Goal: Task Accomplishment & Management: Use online tool/utility

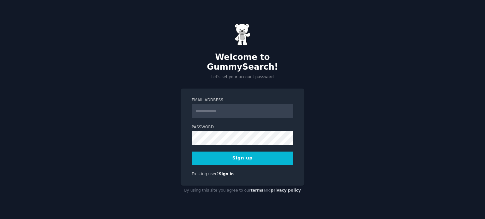
drag, startPoint x: 0, startPoint y: 0, endPoint x: 220, endPoint y: 105, distance: 243.4
click at [220, 105] on input "Email Address" at bounding box center [242, 111] width 102 height 14
click at [210, 104] on input "Email Address" at bounding box center [242, 111] width 102 height 14
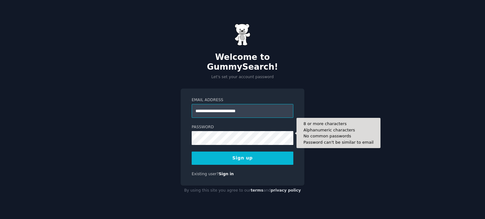
type input "**********"
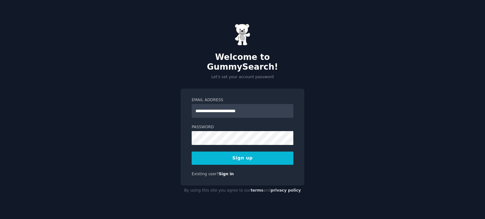
click at [240, 156] on button "Sign up" at bounding box center [242, 158] width 102 height 13
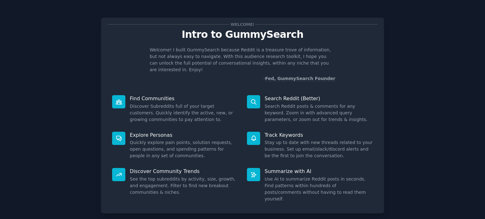
scroll to position [27, 0]
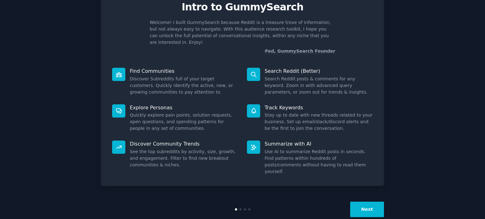
click at [370, 202] on button "Next" at bounding box center [367, 209] width 34 height 15
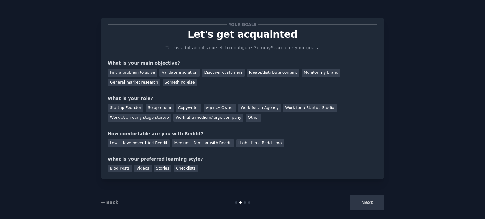
click at [101, 63] on div "Your goals Let's get acquainted Tell us a bit about yourself to configure Gummy…" at bounding box center [242, 99] width 283 height 162
click at [161, 70] on div "Validate a solution" at bounding box center [179, 73] width 40 height 8
click at [215, 72] on div "Discover customers" at bounding box center [223, 73] width 43 height 8
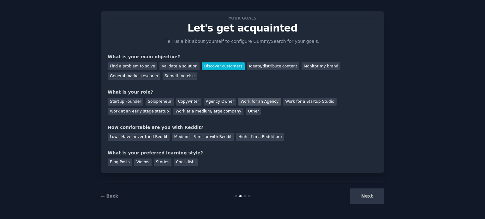
click at [241, 102] on div "Work for an Agency" at bounding box center [259, 102] width 42 height 8
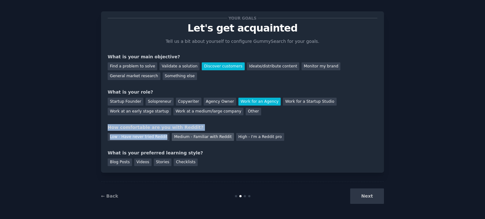
drag, startPoint x: 103, startPoint y: 126, endPoint x: 176, endPoint y: 138, distance: 74.5
click at [172, 137] on div "Your goals Let's get acquainted Tell us a bit about yourself to configure Gummy…" at bounding box center [242, 92] width 283 height 162
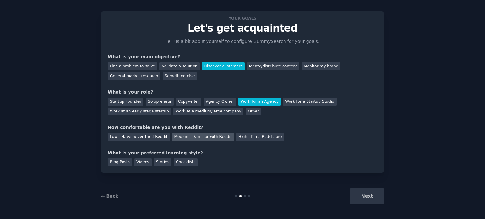
click at [177, 138] on div "Medium - Familiar with Reddit" at bounding box center [203, 137] width 62 height 8
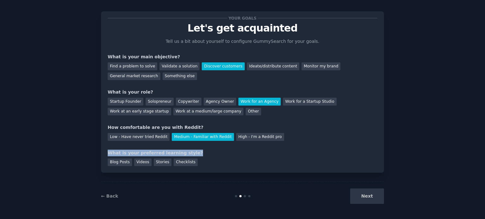
drag, startPoint x: 125, startPoint y: 153, endPoint x: 193, endPoint y: 155, distance: 68.8
click at [189, 155] on div "Your goals Let's get acquainted Tell us a bit about yourself to configure Gummy…" at bounding box center [242, 92] width 283 height 162
click at [193, 155] on div "What is your preferred learning style?" at bounding box center [242, 153] width 269 height 7
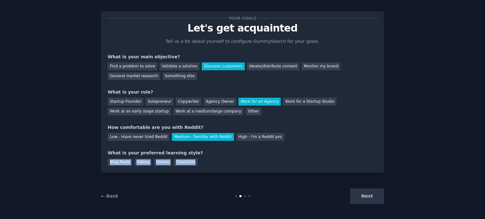
drag, startPoint x: 201, startPoint y: 165, endPoint x: 91, endPoint y: 163, distance: 109.8
click at [92, 163] on div "Your goals Let's get acquainted Tell us a bit about yourself to configure Gummy…" at bounding box center [242, 107] width 467 height 208
click at [105, 162] on div "Your goals Let's get acquainted Tell us a bit about yourself to configure Gummy…" at bounding box center [242, 92] width 283 height 162
click at [177, 166] on div "Your goals Let's get acquainted Tell us a bit about yourself to configure Gummy…" at bounding box center [242, 92] width 283 height 162
click at [178, 162] on div "Checklists" at bounding box center [186, 163] width 24 height 8
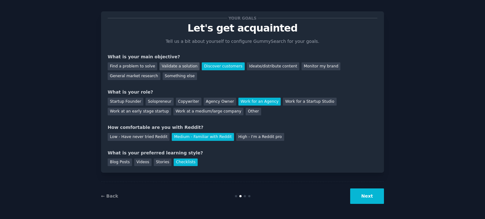
click at [171, 64] on div "Validate a solution" at bounding box center [179, 66] width 40 height 8
click at [362, 197] on button "Next" at bounding box center [367, 196] width 34 height 15
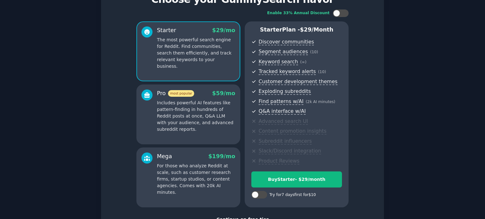
scroll to position [66, 0]
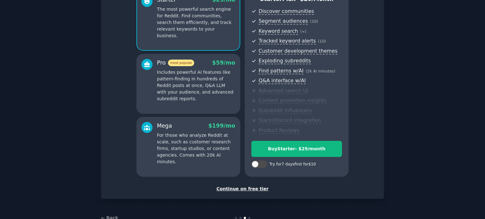
click at [247, 189] on div "Continue on free tier" at bounding box center [242, 189] width 269 height 7
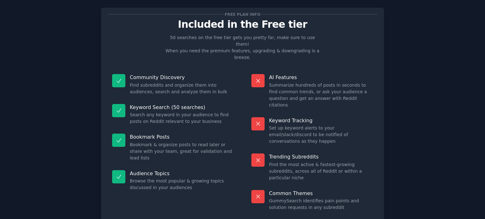
scroll to position [10, 0]
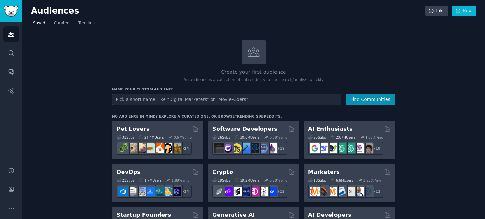
drag, startPoint x: 227, startPoint y: 66, endPoint x: 263, endPoint y: 74, distance: 37.5
click at [250, 70] on div "Create your first audience An audience is a collection of subreddits you can se…" at bounding box center [253, 61] width 283 height 43
click at [280, 77] on p "An audience is a collection of subreddits you can search/analyze quickly" at bounding box center [253, 80] width 283 height 6
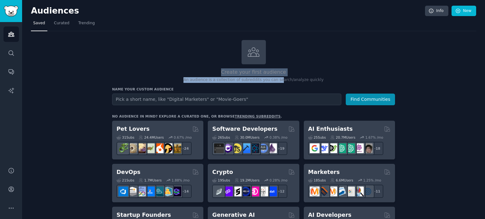
drag, startPoint x: 217, startPoint y: 80, endPoint x: 321, endPoint y: 76, distance: 103.6
click at [312, 76] on div "Create your first audience An audience is a collection of subreddits you can se…" at bounding box center [253, 61] width 283 height 43
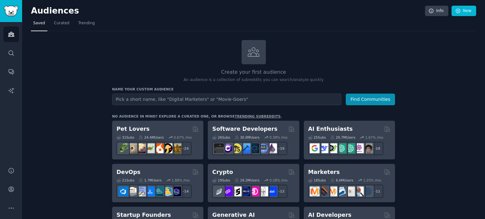
click at [329, 76] on div "Create your first audience An audience is a collection of subreddits you can se…" at bounding box center [253, 61] width 283 height 43
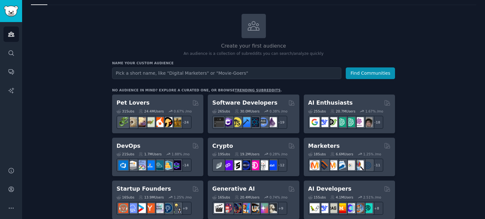
scroll to position [27, 0]
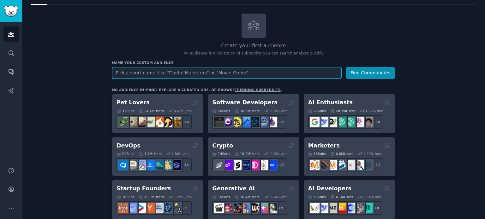
click at [141, 73] on input "text" at bounding box center [226, 73] width 229 height 12
type input "saas"
click at [345, 67] on button "Find Communities" at bounding box center [369, 73] width 49 height 12
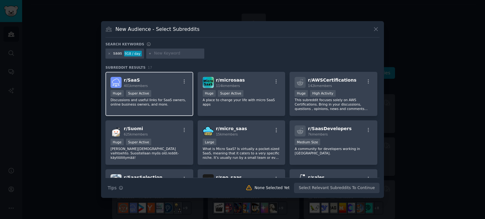
click at [155, 89] on div "r/ SaaS 401k members >= 95th percentile for submissions / day Huge Super Active…" at bounding box center [149, 94] width 88 height 44
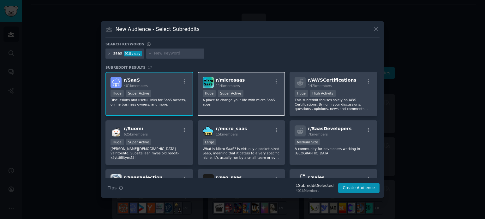
click at [244, 85] on div "r/ microsaas 114k members" at bounding box center [242, 82] width 78 height 11
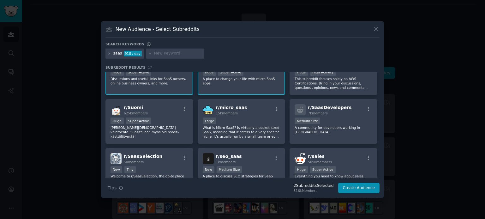
scroll to position [21, 0]
click at [239, 120] on div "Large" at bounding box center [242, 121] width 78 height 8
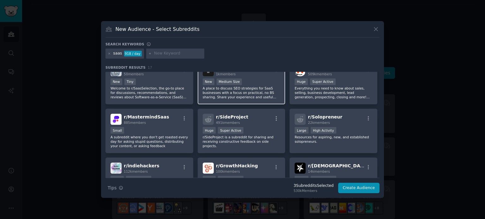
scroll to position [0, 0]
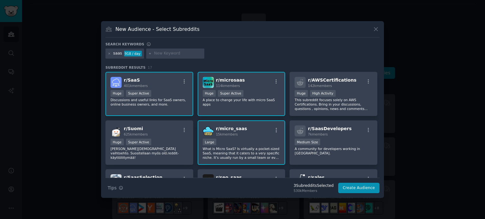
click at [173, 56] on input "text" at bounding box center [178, 54] width 48 height 6
type input "ai tools"
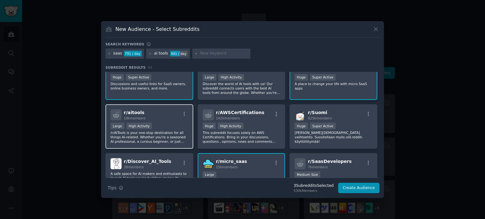
scroll to position [16, 0]
click at [152, 116] on div "r/ [PERSON_NAME] 18k members" at bounding box center [149, 114] width 78 height 11
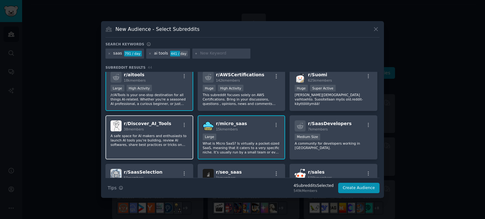
scroll to position [54, 0]
click at [141, 138] on p "A safe space for AI makers and enthusiasts to launch AI tools you’re building, …" at bounding box center [149, 139] width 78 height 13
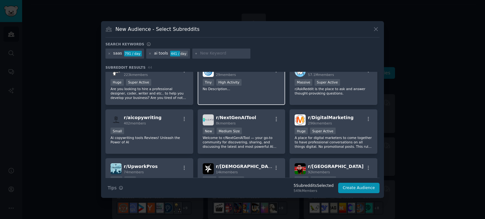
scroll to position [412, 0]
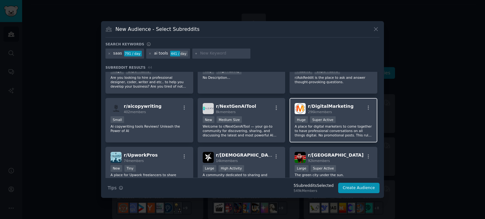
click at [328, 139] on div "r/ DigitalMarketing 296k members Huge Super Active A place for digital marketer…" at bounding box center [333, 120] width 88 height 44
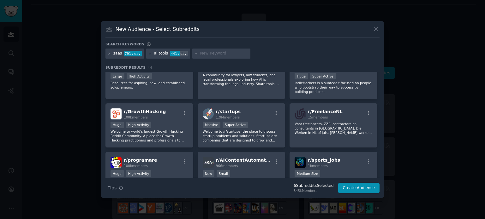
scroll to position [555, 0]
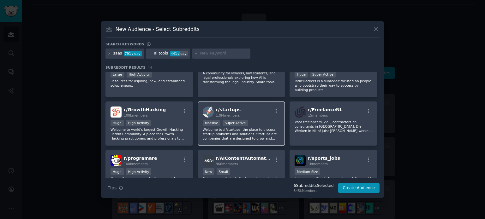
click at [240, 127] on p "Welcome to /r/startups, the place to discuss startup problems and solutions. St…" at bounding box center [242, 133] width 78 height 13
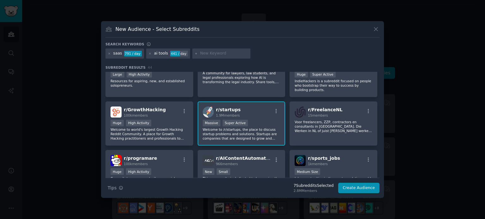
click at [215, 52] on input "text" at bounding box center [224, 54] width 48 height 6
type input "startu"
type input "ai startups"
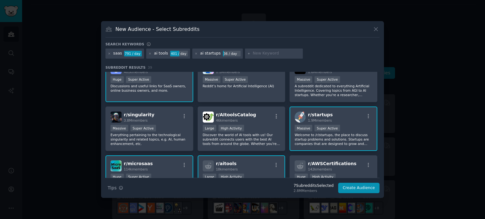
scroll to position [14, 0]
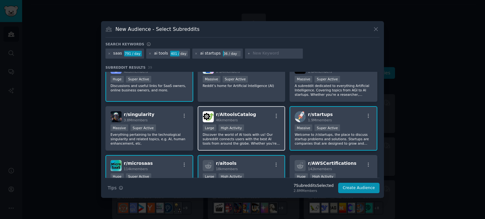
click at [275, 134] on p "Discover the world of AI tools with us! Our subreddit connects users with the b…" at bounding box center [242, 139] width 78 height 13
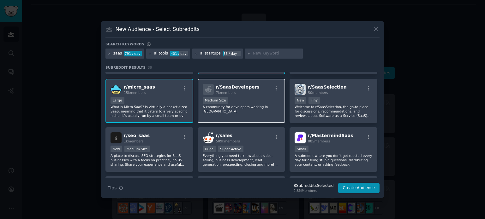
scroll to position [188, 0]
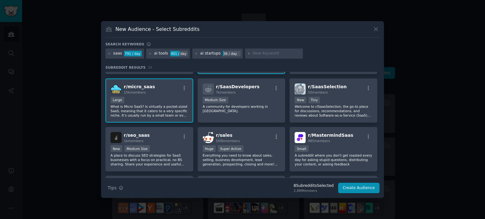
click at [259, 53] on input "text" at bounding box center [276, 54] width 48 height 6
type input "new ai tool"
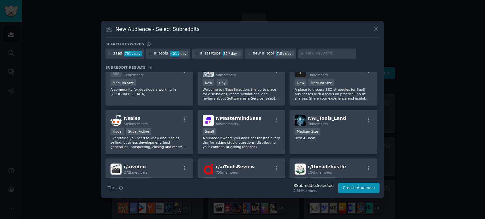
scroll to position [259, 0]
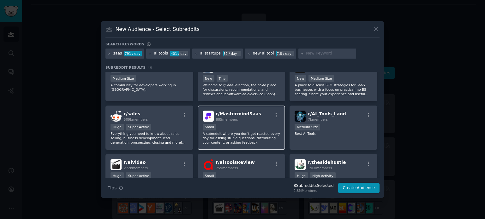
click at [239, 138] on p "A subreddit where you don't get roasted every day for asking stupid questions, …" at bounding box center [242, 138] width 78 height 13
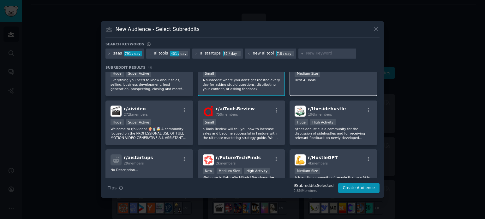
scroll to position [316, 0]
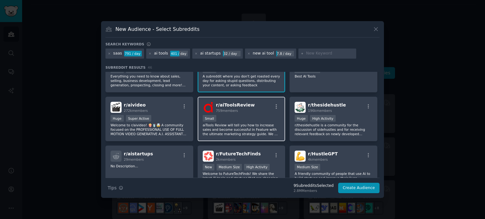
click at [218, 130] on p "aiTools Review will tell you how to increase sales and become successful in Fea…" at bounding box center [242, 129] width 78 height 13
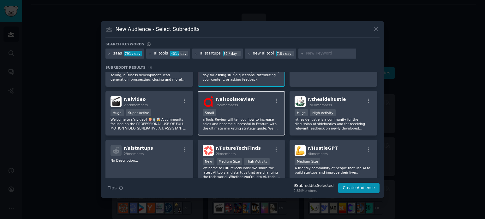
scroll to position [323, 0]
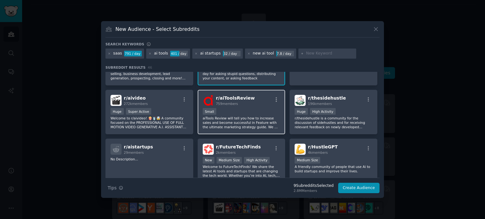
click at [207, 127] on div "r/ aiToolsReview 759 members Small aiTools Review will tell you how to increase…" at bounding box center [241, 112] width 88 height 44
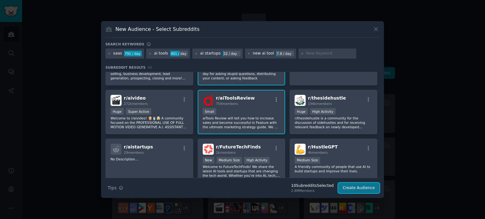
click at [362, 186] on button "Create Audience" at bounding box center [359, 188] width 42 height 11
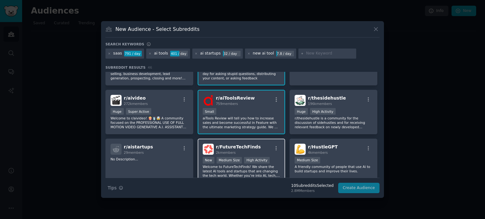
scroll to position [0, 0]
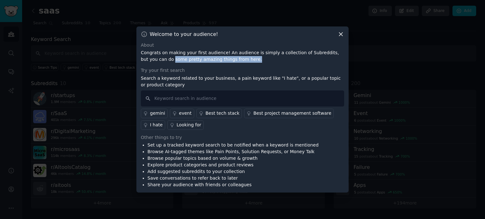
drag, startPoint x: 148, startPoint y: 60, endPoint x: 309, endPoint y: 61, distance: 161.5
click at [303, 61] on p "Congrats on making your first audience! An audience is simply a collection of S…" at bounding box center [242, 56] width 203 height 13
click at [309, 61] on p "Congrats on making your first audience! An audience is simply a collection of S…" at bounding box center [242, 56] width 203 height 13
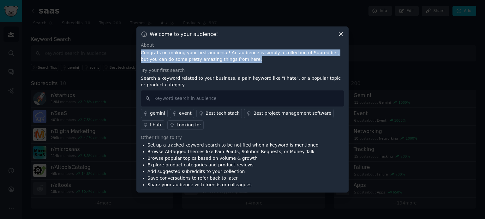
drag, startPoint x: 217, startPoint y: 46, endPoint x: 341, endPoint y: 59, distance: 124.0
click at [335, 59] on div "About Congrats on making your first audience! An audience is simply a collectio…" at bounding box center [242, 52] width 203 height 21
click at [341, 59] on p "Congrats on making your first audience! An audience is simply a collection of S…" at bounding box center [242, 56] width 203 height 13
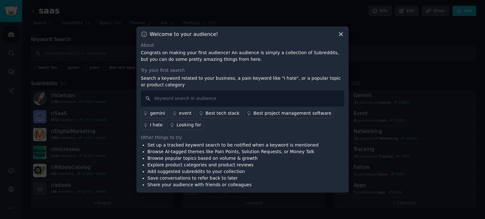
click at [342, 35] on icon at bounding box center [340, 34] width 7 height 7
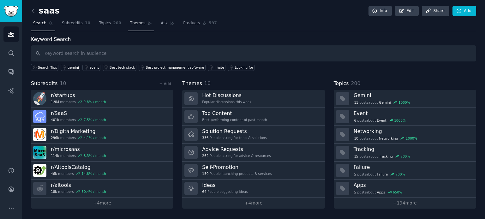
click at [134, 27] on link "Themes" at bounding box center [141, 24] width 27 height 13
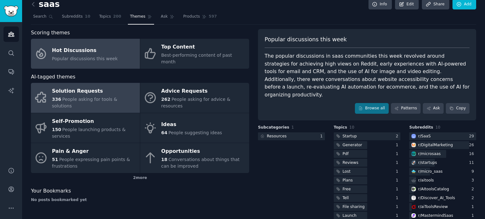
scroll to position [9, 0]
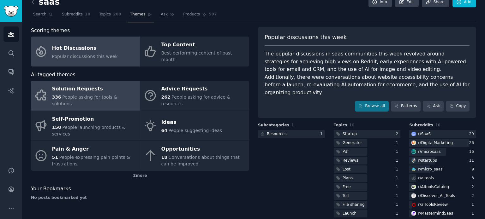
click at [76, 84] on div "Solution Requests" at bounding box center [94, 89] width 85 height 10
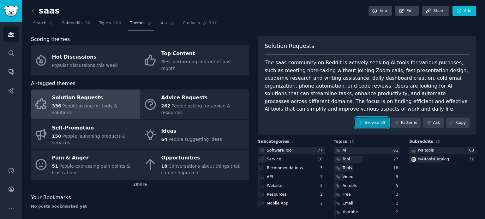
click at [375, 123] on link "Browse all" at bounding box center [372, 123] width 34 height 11
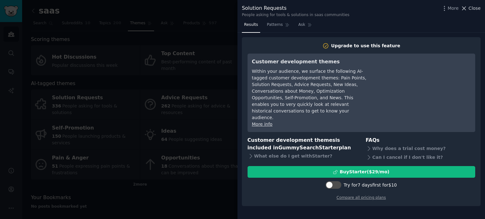
click at [465, 8] on icon at bounding box center [463, 8] width 3 height 3
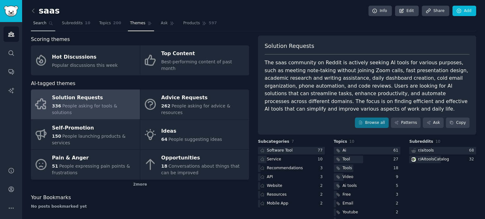
click at [35, 21] on span "Search" at bounding box center [39, 24] width 13 height 6
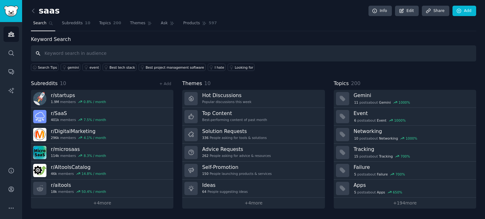
click at [80, 48] on input "text" at bounding box center [253, 53] width 445 height 16
paste input "just launched our waitlist"
type input "just launched our waitlist"
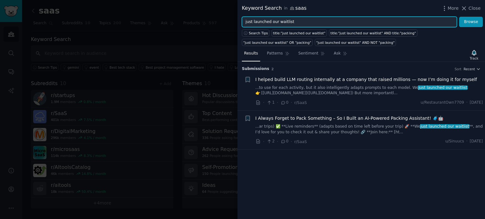
click at [302, 23] on input "just launched our waitlist" at bounding box center [349, 22] width 215 height 11
type input "waitlist"
click at [459, 17] on button "Browse" at bounding box center [471, 22] width 24 height 11
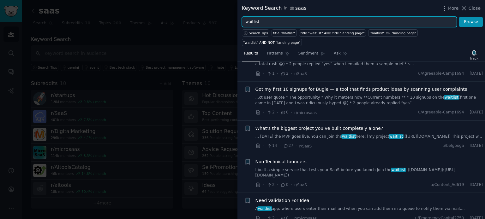
scroll to position [586, 0]
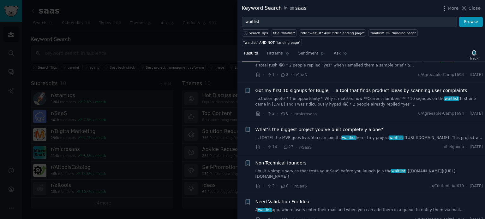
click at [332, 127] on span "What’s the biggest project you’ve built completely alone?" at bounding box center [319, 130] width 128 height 7
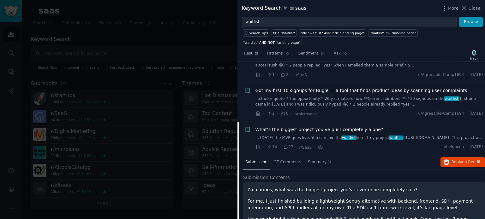
scroll to position [616, 0]
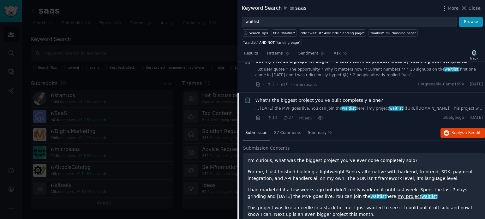
click at [301, 106] on link "... [DATE] the MVP goes live. You can join the waitlist here: [my project waitl…" at bounding box center [368, 109] width 227 height 6
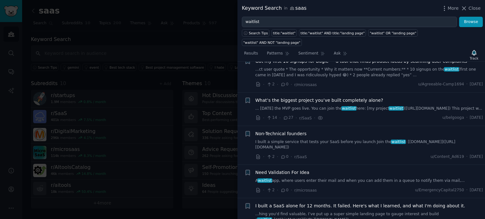
click at [301, 106] on link "... [DATE] the MVP goes live. You can join the waitlist here: [my project waitl…" at bounding box center [368, 109] width 227 height 6
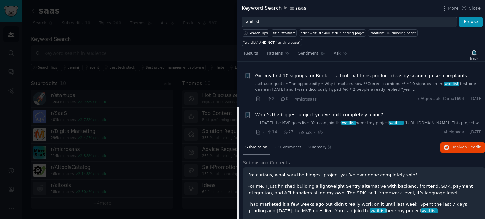
scroll to position [612, 0]
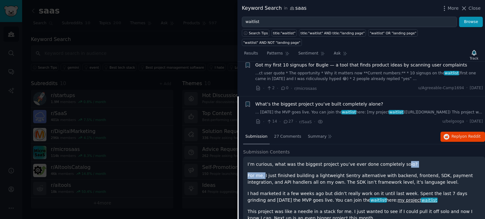
drag, startPoint x: 263, startPoint y: 136, endPoint x: 399, endPoint y: 125, distance: 136.1
click at [391, 161] on div "I’m curious, what was the biggest project you’ve ever done completely solo? For…" at bounding box center [363, 202] width 233 height 83
drag, startPoint x: 399, startPoint y: 125, endPoint x: 397, endPoint y: 130, distance: 5.5
click at [399, 161] on p "I’m curious, what was the biggest project you’ve ever done completely solo?" at bounding box center [363, 164] width 233 height 7
click at [375, 173] on p "For me, I just finished building a lightweight Sentry alternative with backend,…" at bounding box center [363, 179] width 233 height 13
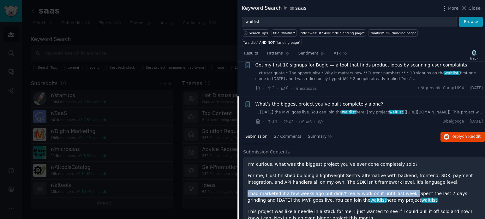
drag, startPoint x: 261, startPoint y: 154, endPoint x: 399, endPoint y: 156, distance: 137.6
click at [399, 157] on div "I’m curious, what was the biggest project you’ve ever done completely solo? For…" at bounding box center [364, 205] width 242 height 97
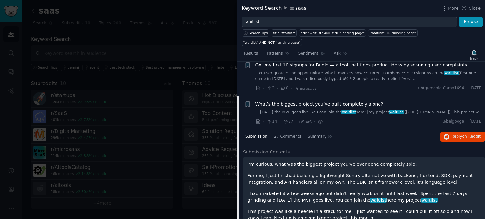
click at [369, 198] on span "waitlist" at bounding box center [377, 200] width 17 height 5
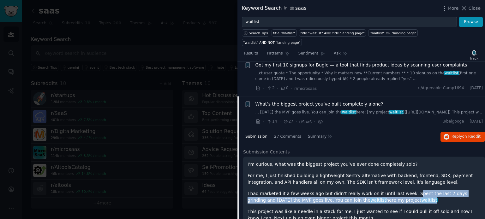
drag, startPoint x: 403, startPoint y: 156, endPoint x: 463, endPoint y: 158, distance: 59.7
click at [463, 191] on p "I had marketed it a few weeks ago but didn’t really work on it until last week.…" at bounding box center [363, 197] width 233 height 13
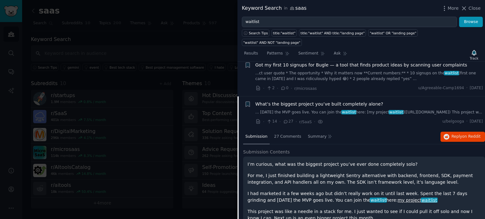
click at [236, 158] on div at bounding box center [242, 109] width 485 height 219
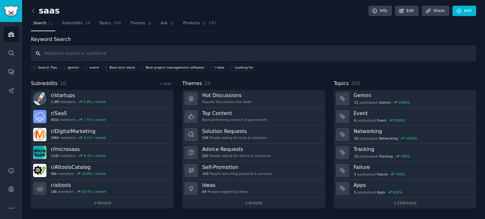
click at [149, 52] on input "text" at bounding box center [253, 53] width 445 height 16
type input "waitlist"
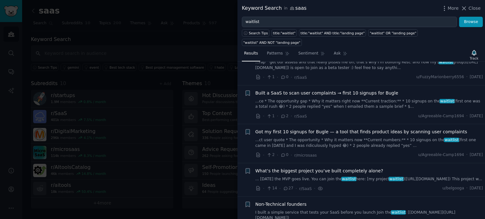
scroll to position [559, 0]
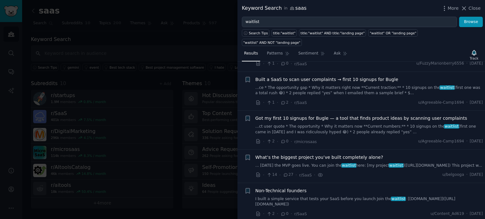
click at [285, 154] on div "What’s the biggest project you’ve built completely alone? ... [DATE] the MVP go…" at bounding box center [368, 166] width 227 height 24
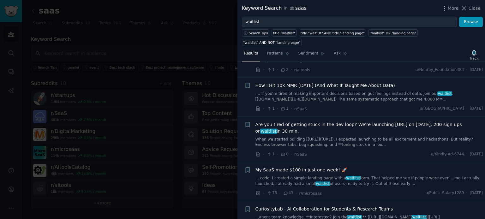
scroll to position [978, 0]
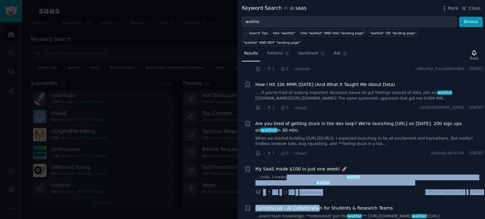
drag, startPoint x: 315, startPoint y: 156, endPoint x: 281, endPoint y: 132, distance: 41.1
click at [281, 175] on link "... code, I created a simple landing page with a waitlist form. That helped me …" at bounding box center [368, 180] width 227 height 11
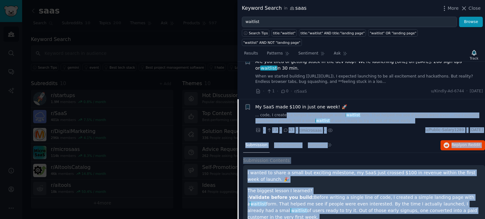
scroll to position [1040, 0]
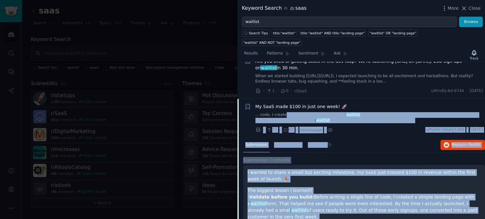
click at [332, 187] on p "The biggest lesson I learned? - Validate before you build: Before writing a sin…" at bounding box center [363, 213] width 233 height 53
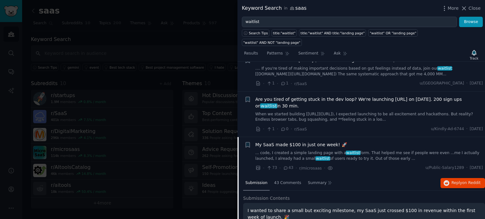
scroll to position [1001, 0]
click at [327, 166] on icon at bounding box center [330, 169] width 6 height 7
click at [328, 167] on icon at bounding box center [330, 168] width 4 height 3
click at [327, 166] on icon at bounding box center [330, 169] width 6 height 7
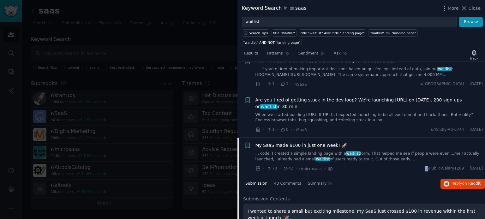
click at [327, 166] on icon at bounding box center [330, 169] width 6 height 7
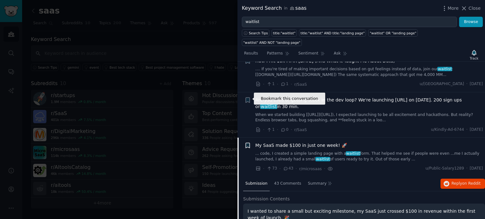
click at [248, 143] on icon "button" at bounding box center [247, 145] width 4 height 5
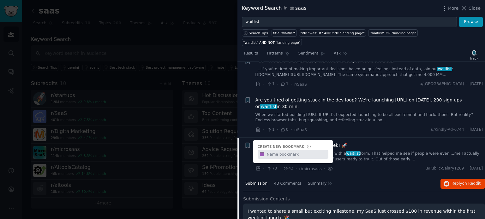
click at [298, 150] on input "text" at bounding box center [296, 154] width 62 height 9
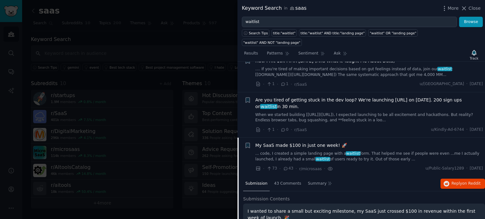
click at [363, 151] on link "... code, I created a simple landing page with a waitlist form. That helped me …" at bounding box center [368, 156] width 227 height 11
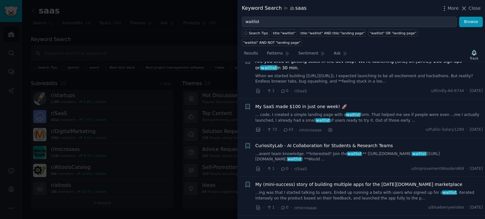
scroll to position [1009, 0]
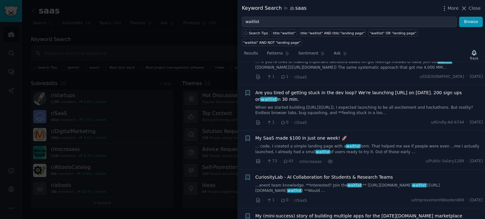
click at [265, 144] on link "... code, I created a simple landing page with a waitlist form. That helped me …" at bounding box center [368, 149] width 227 height 11
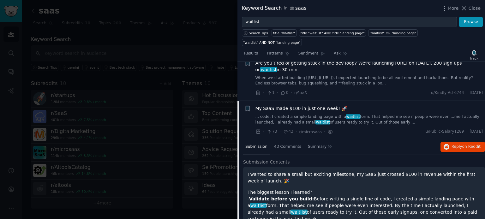
scroll to position [1040, 0]
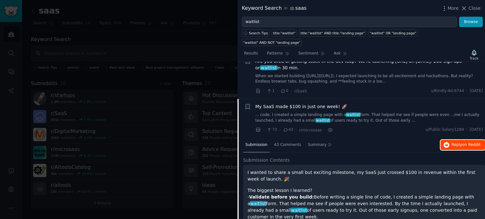
click at [459, 142] on span "Reply on Reddit" at bounding box center [465, 145] width 29 height 6
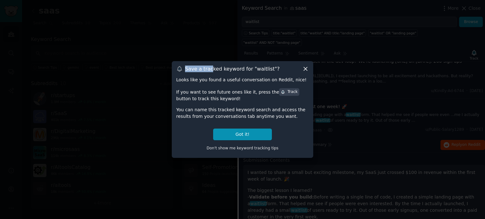
drag, startPoint x: 181, startPoint y: 70, endPoint x: 237, endPoint y: 69, distance: 56.2
click at [214, 68] on div "Save a tracked keyword for " waitlist "?" at bounding box center [242, 69] width 133 height 7
click at [247, 69] on h3 "Save a tracked keyword for " waitlist "?" at bounding box center [232, 69] width 95 height 7
click at [236, 140] on button "Got it!" at bounding box center [242, 135] width 59 height 12
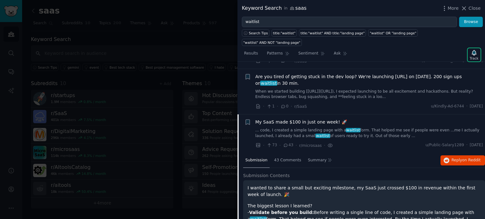
scroll to position [1025, 0]
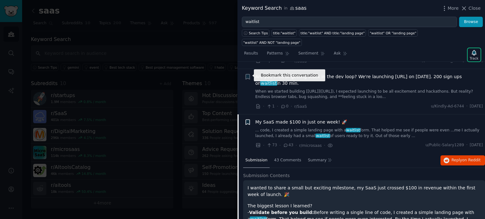
click at [247, 120] on icon "button" at bounding box center [247, 122] width 4 height 5
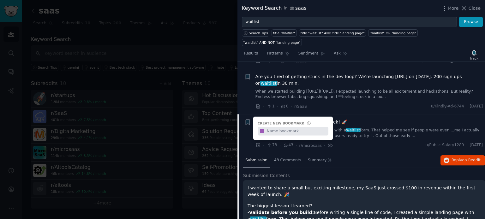
click at [278, 127] on input "text" at bounding box center [296, 131] width 62 height 9
type input "A"
type input "Waitlis"
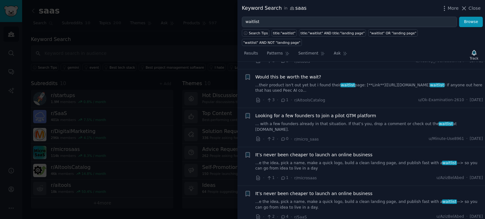
scroll to position [1558, 0]
click at [252, 190] on div "+ It’s never been cheaper to launch an online business ...e the idea, pick a na…" at bounding box center [363, 205] width 239 height 30
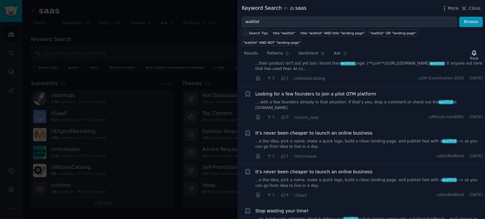
click at [288, 178] on link "...e the idea, pick a name, make a quick logo, build a clean landing page, and …" at bounding box center [368, 183] width 227 height 11
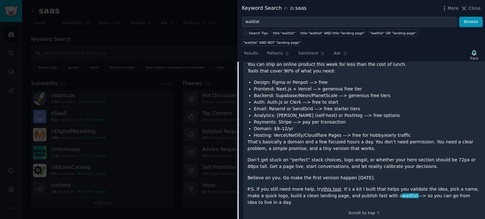
scroll to position [1452, 0]
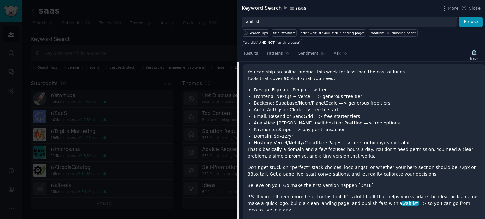
click at [254, 133] on div "You can ship an online product this week for less than the cost of lunch. Tools…" at bounding box center [363, 141] width 233 height 145
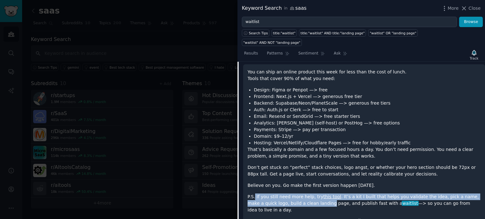
drag, startPoint x: 257, startPoint y: 135, endPoint x: 297, endPoint y: 144, distance: 40.7
click at [297, 144] on div "You can ship an online product this week for less than the cost of lunch. Tools…" at bounding box center [363, 141] width 233 height 145
click at [448, 194] on p "P.S. If you still need more help, try this tool . It’s a kit I built that helps…" at bounding box center [363, 204] width 233 height 20
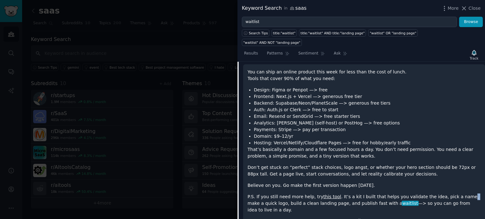
click at [448, 194] on p "P.S. If you still need more help, try this tool . It’s a kit I built that helps…" at bounding box center [363, 204] width 233 height 20
click at [408, 194] on p "P.S. If you still need more help, try this tool . It’s a kit I built that helps…" at bounding box center [363, 204] width 233 height 20
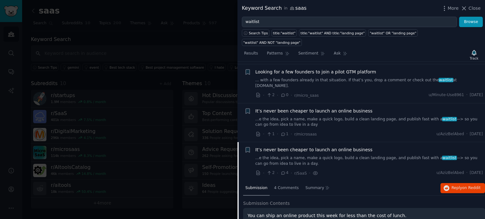
click at [338, 156] on link "...e the idea, pick a name, make a quick logo, build a clean landing page, and …" at bounding box center [368, 161] width 227 height 11
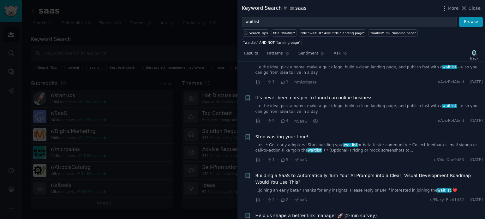
scroll to position [1361, 0]
drag, startPoint x: 343, startPoint y: 90, endPoint x: 336, endPoint y: 97, distance: 9.8
click at [343, 142] on link "...es. * Get early adopters: Start building your waitlist or beta tester commun…" at bounding box center [368, 147] width 227 height 11
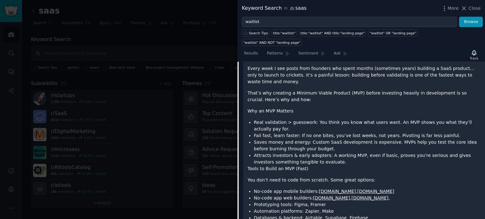
scroll to position [1505, 0]
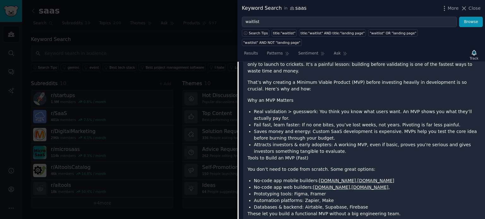
click at [252, 178] on ul "No-code app mobile builders: [DOMAIN_NAME] , [DOMAIN_NAME] No-code app web buil…" at bounding box center [363, 194] width 233 height 33
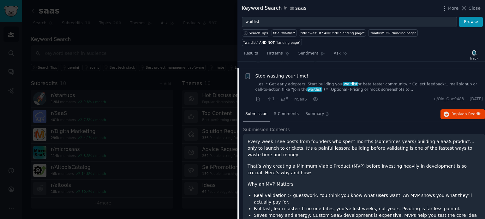
scroll to position [1411, 0]
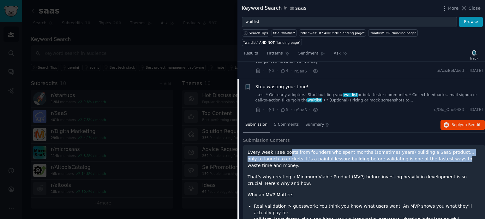
drag, startPoint x: 315, startPoint y: 100, endPoint x: 429, endPoint y: 89, distance: 115.1
click at [415, 149] on p "Every week I see posts from founders who spent months (sometimes years) buildin…" at bounding box center [363, 159] width 233 height 20
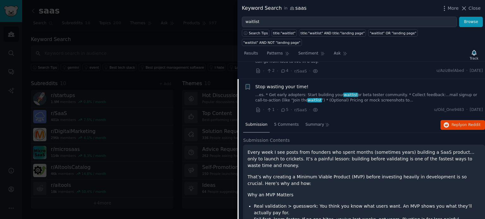
click at [284, 174] on p "That’s why creating a Minimum Viable Product (MVP) before investing heavily in …" at bounding box center [363, 180] width 233 height 13
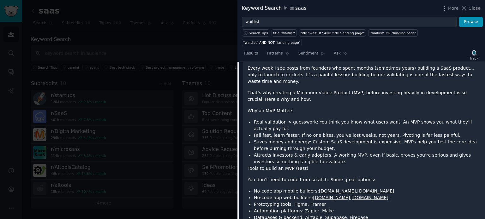
scroll to position [1505, 0]
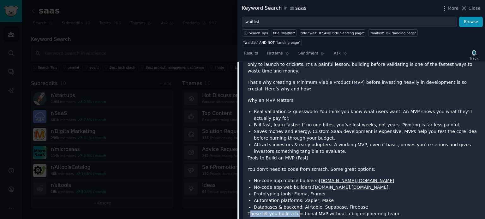
drag, startPoint x: 276, startPoint y: 143, endPoint x: 318, endPoint y: 143, distance: 42.0
click at [302, 211] on p "These let you build a functional MVP without a big engineering team." at bounding box center [363, 214] width 233 height 7
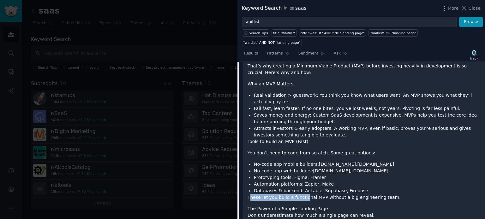
scroll to position [1537, 0]
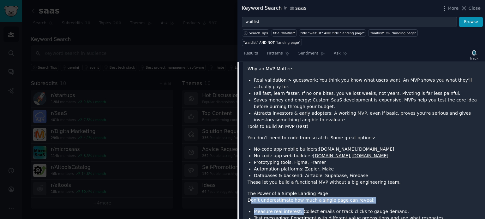
drag, startPoint x: 249, startPoint y: 130, endPoint x: 296, endPoint y: 138, distance: 47.7
click at [298, 137] on div "Every week I see posts from founders who spent months (sometimes years) buildin…" at bounding box center [363, 161] width 233 height 276
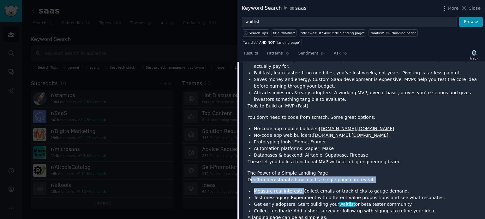
scroll to position [1569, 0]
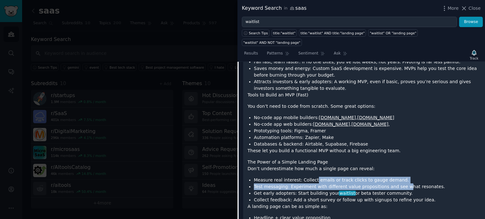
drag, startPoint x: 310, startPoint y: 111, endPoint x: 397, endPoint y: 116, distance: 86.6
click at [397, 177] on ul "Measure real interest: Collect emails or track clicks to gauge demand. Test mes…" at bounding box center [363, 190] width 233 height 27
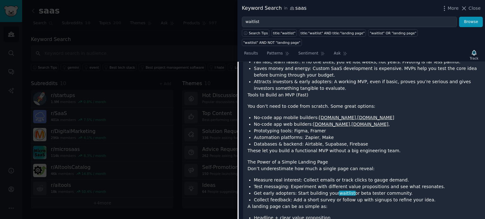
click at [254, 197] on li "Collect feedback: Add a short survey or follow up with signups to refine your i…" at bounding box center [367, 200] width 227 height 7
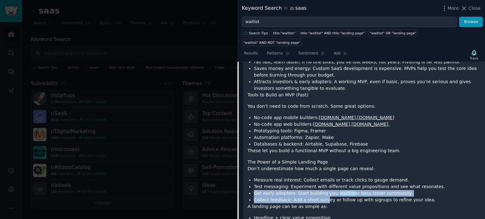
drag, startPoint x: 248, startPoint y: 123, endPoint x: 319, endPoint y: 128, distance: 71.8
click at [319, 177] on ul "Measure real interest: Collect emails or track clicks to gauge demand. Test mes…" at bounding box center [363, 190] width 233 height 27
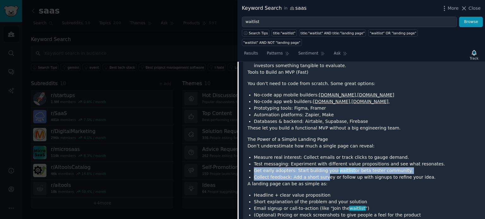
scroll to position [1600, 0]
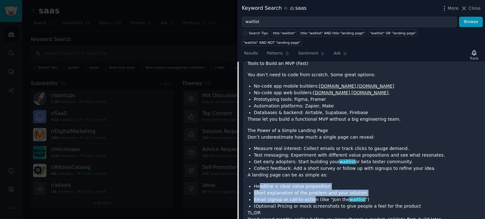
drag, startPoint x: 305, startPoint y: 126, endPoint x: 311, endPoint y: 127, distance: 6.7
click at [311, 183] on ul "Headline + clear value proposition Short explanation of the problem and your so…" at bounding box center [363, 196] width 233 height 27
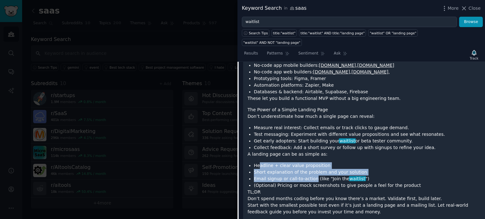
scroll to position [1632, 0]
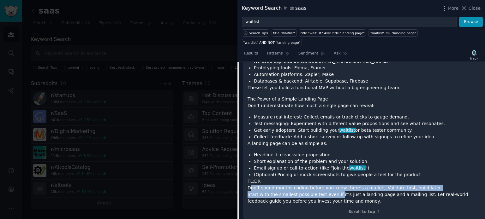
drag, startPoint x: 250, startPoint y: 113, endPoint x: 332, endPoint y: 124, distance: 83.1
click at [332, 185] on p "Don’t spend months coding before you know there’s a market. Validate first, bui…" at bounding box center [363, 195] width 233 height 20
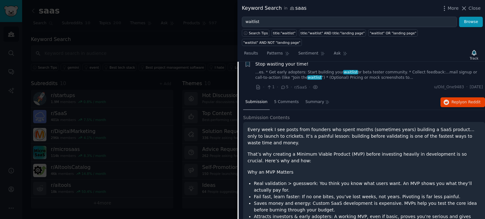
scroll to position [1442, 0]
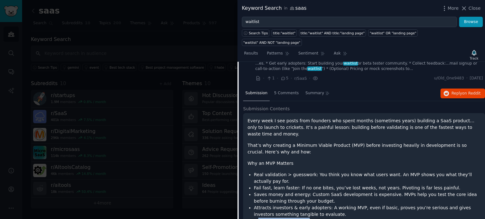
drag, startPoint x: 257, startPoint y: 150, endPoint x: 303, endPoint y: 154, distance: 45.6
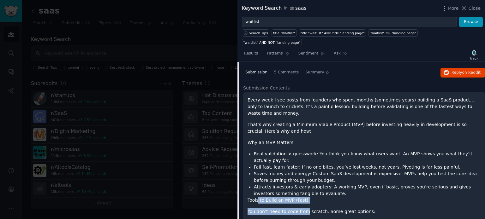
scroll to position [1474, 0]
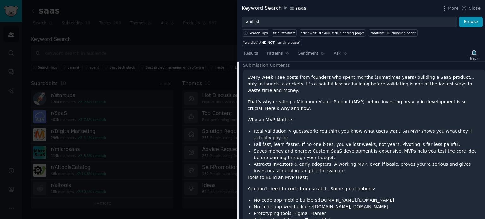
scroll to position [1505, 0]
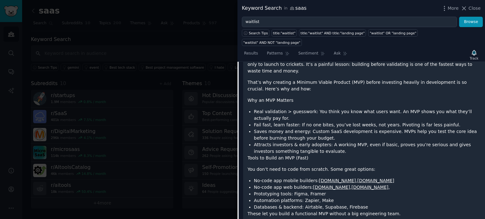
drag, startPoint x: 249, startPoint y: 154, endPoint x: 318, endPoint y: 154, distance: 69.7
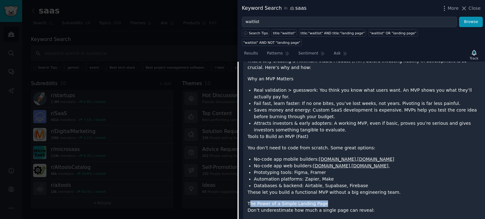
scroll to position [1537, 0]
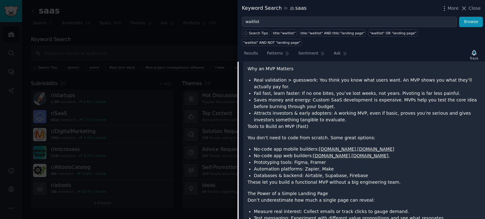
drag, startPoint x: 245, startPoint y: 129, endPoint x: 276, endPoint y: 127, distance: 31.0
click at [275, 127] on div "Every week I see posts from founders who spent months (sometimes years) buildin…" at bounding box center [364, 167] width 242 height 296
click at [256, 209] on li "Measure real interest: Collect emails or track clicks to gauge demand." at bounding box center [367, 212] width 227 height 7
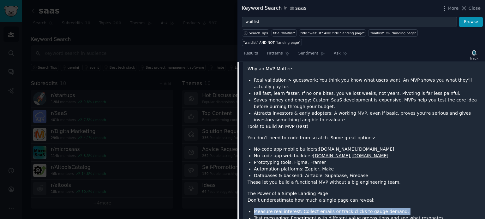
drag, startPoint x: 256, startPoint y: 137, endPoint x: 401, endPoint y: 146, distance: 145.1
click at [419, 209] on li "Measure real interest: Collect emails or track clicks to gauge demand." at bounding box center [367, 212] width 227 height 7
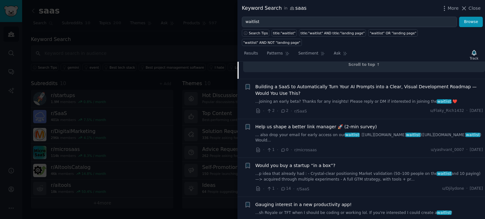
scroll to position [1821, 0]
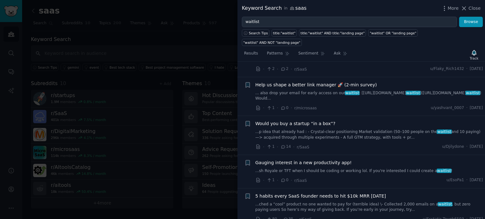
click at [318, 202] on link "...ched a “cool” product no one wanted to pay for (terrible idea) \- Collected …" at bounding box center [368, 207] width 227 height 11
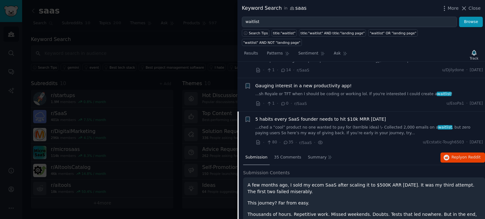
scroll to position [1570, 0]
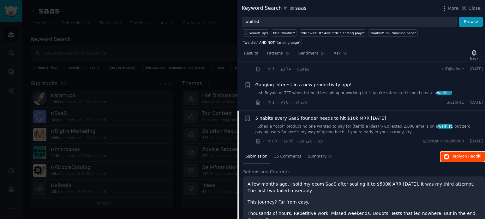
click at [467, 154] on span "on Reddit" at bounding box center [471, 156] width 18 height 4
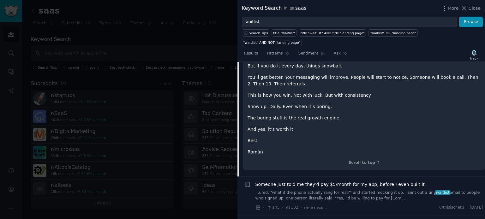
scroll to position [2011, 0]
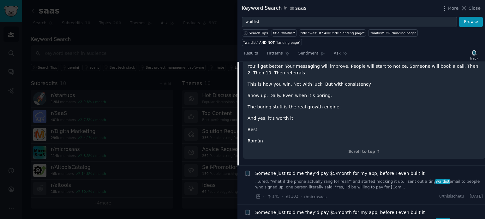
click at [345, 179] on link "...ured, "what if the phone actually rang for real?" and started mocking it up.…" at bounding box center [368, 184] width 227 height 11
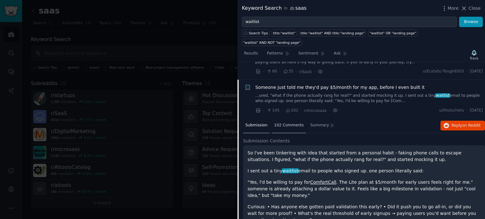
scroll to position [1608, 0]
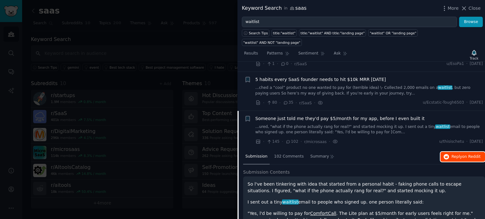
click at [480, 152] on button "Reply on Reddit" at bounding box center [462, 157] width 44 height 10
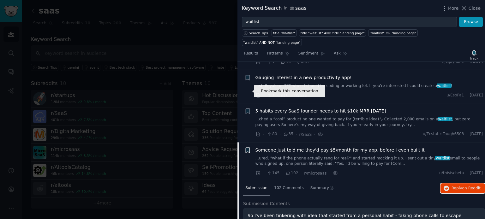
click at [247, 148] on icon "button" at bounding box center [247, 150] width 4 height 5
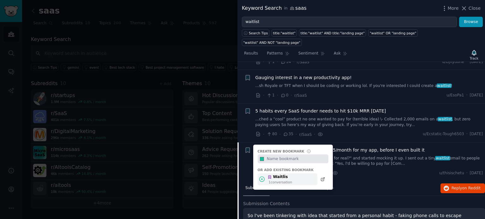
click at [276, 174] on div "Waitlis" at bounding box center [279, 177] width 25 height 6
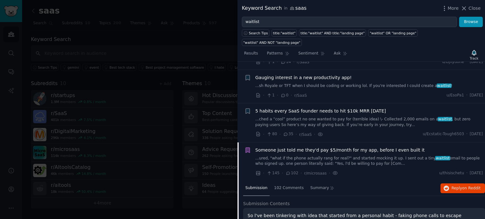
click at [262, 143] on li "Bookmark this conversation Someone just told me they'd pay $5/month for my app,…" at bounding box center [360, 162] width 247 height 39
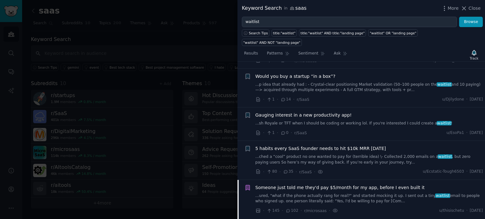
scroll to position [1482, 0]
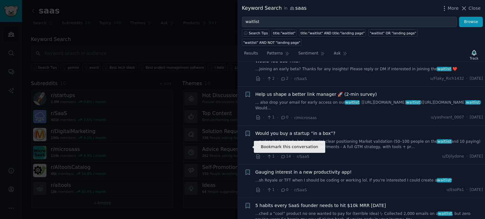
click at [250, 203] on icon "button" at bounding box center [247, 206] width 7 height 7
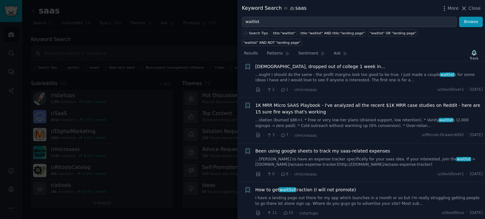
scroll to position [2649, 0]
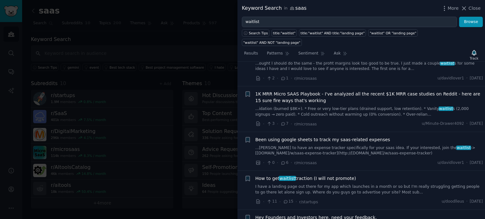
click at [355, 175] on div "How to get waitlist traction (I will not promote) I have a landing page out the…" at bounding box center [368, 190] width 227 height 30
click at [381, 184] on link "I have a landing page out there for my app which launches in a month or so but …" at bounding box center [368, 189] width 227 height 11
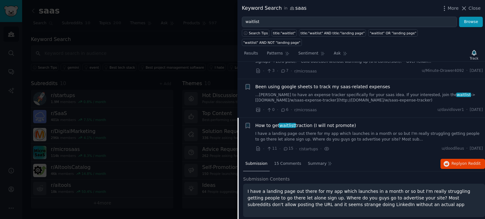
scroll to position [2355, 0]
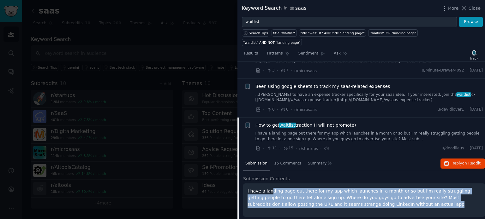
drag, startPoint x: 279, startPoint y: 126, endPoint x: 426, endPoint y: 136, distance: 147.1
click at [426, 188] on p "I have a landing page out there for my app which launches in a month or so but …" at bounding box center [363, 198] width 233 height 20
click at [372, 188] on p "I have a landing page out there for my app which launches in a month or so but …" at bounding box center [363, 198] width 233 height 20
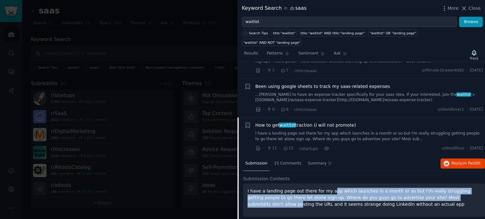
drag, startPoint x: 326, startPoint y: 125, endPoint x: 449, endPoint y: 133, distance: 123.9
click at [449, 188] on p "I have a landing page out there for my app which launches in a month or so but …" at bounding box center [363, 198] width 233 height 20
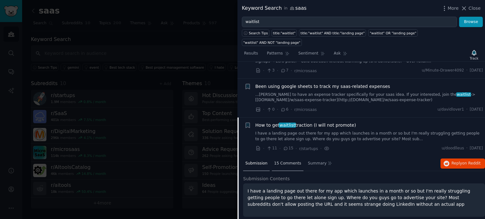
click at [284, 156] on div "15 Comments" at bounding box center [288, 163] width 32 height 15
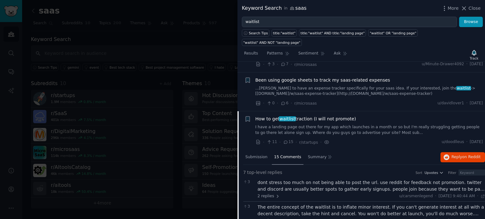
scroll to position [2324, 0]
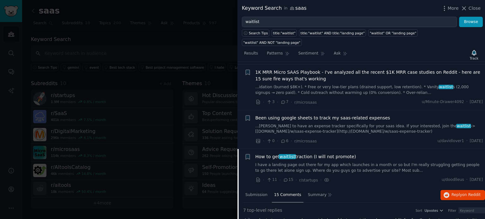
click at [306, 154] on div "How to get waitlist traction (I will not promote) I have a landing page out the…" at bounding box center [368, 164] width 227 height 20
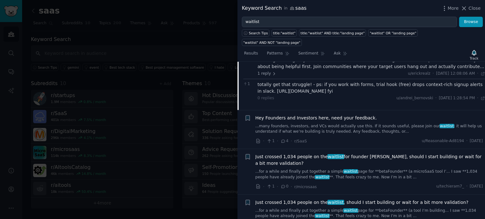
scroll to position [2607, 0]
click at [282, 153] on span "Just crossed 1,034 people on the waitlist for founder [PERSON_NAME], should I s…" at bounding box center [368, 159] width 227 height 13
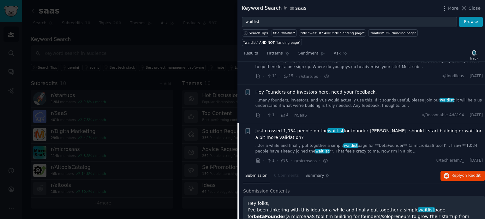
scroll to position [2433, 0]
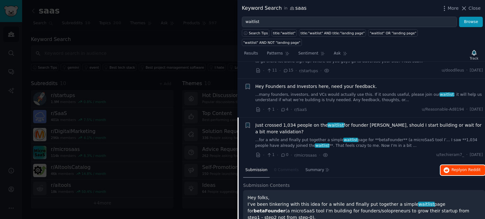
click at [458, 168] on span "Reply on Reddit" at bounding box center [465, 171] width 29 height 6
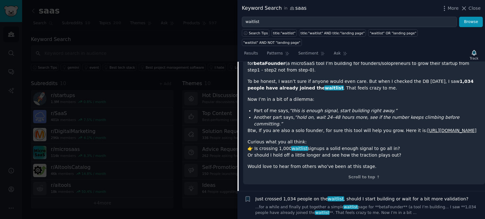
scroll to position [2591, 0]
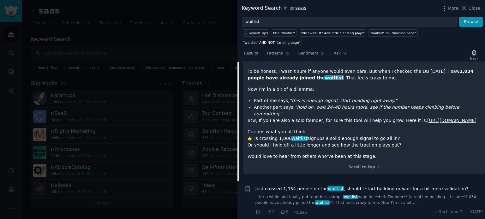
click at [329, 186] on div "Just crossed 1,034 people on the waitlist , should I start building or wait for…" at bounding box center [368, 201] width 227 height 30
click at [449, 195] on link "...for a while and finally put together a simple waitlist page for **betaFounde…" at bounding box center [368, 200] width 227 height 11
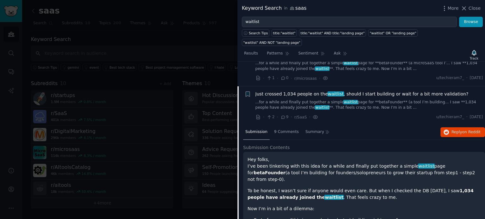
scroll to position [2478, 0]
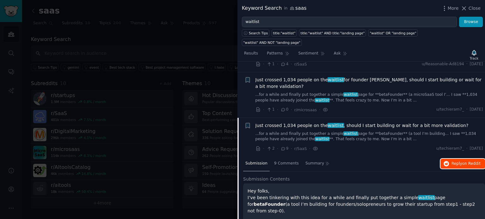
click at [449, 159] on button "Reply on Reddit" at bounding box center [462, 164] width 44 height 10
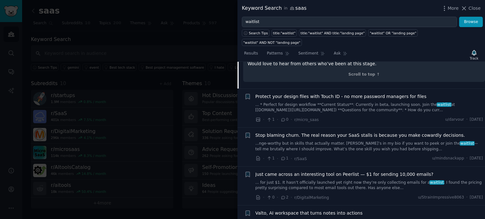
scroll to position [2762, 0]
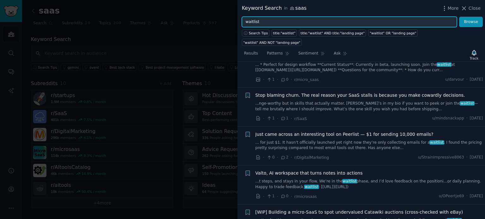
click at [245, 22] on input "waitlist" at bounding box center [349, 22] width 215 height 11
click at [459, 17] on button "Browse" at bounding box center [471, 22] width 24 height 11
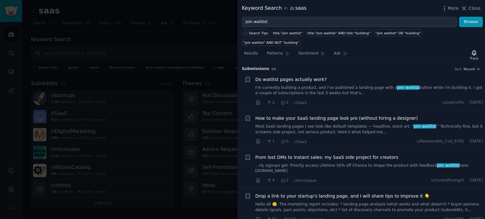
click at [278, 85] on link "I'm currently building a product, and I've published a landing page with a join…" at bounding box center [368, 90] width 227 height 11
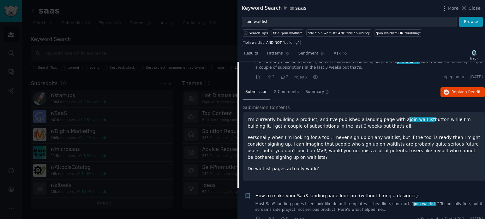
scroll to position [26, 0]
click at [282, 75] on icon at bounding box center [283, 77] width 6 height 4
click at [448, 89] on icon "button" at bounding box center [446, 92] width 6 height 6
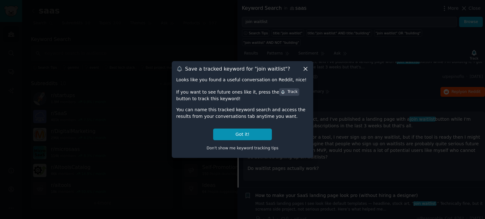
click at [303, 66] on icon at bounding box center [305, 69] width 7 height 7
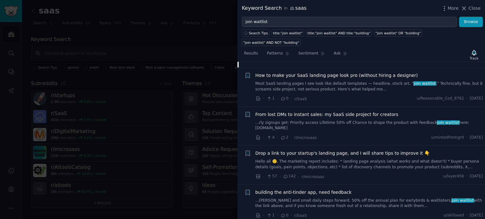
scroll to position [146, 0]
click at [361, 150] on span "Drop a link to your startup's landing page, and I will share tips to improve it…" at bounding box center [342, 153] width 174 height 7
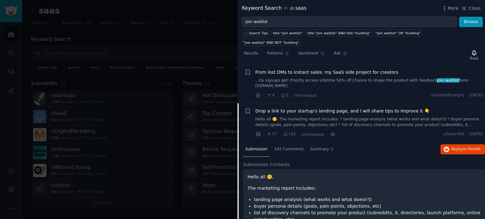
scroll to position [81, 0]
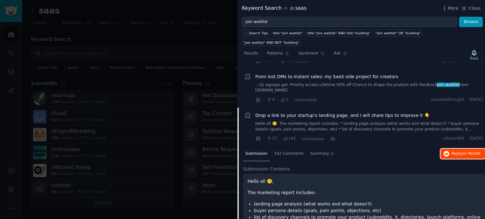
click at [445, 151] on icon "button" at bounding box center [446, 154] width 6 height 6
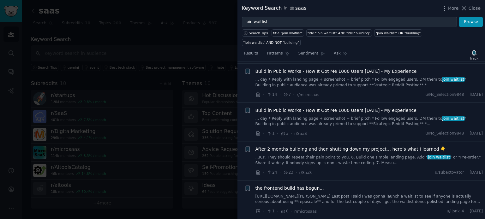
scroll to position [385, 0]
click at [305, 77] on link "... day * Reply with landing page + screenshot + brief pitch * Follow engaged u…" at bounding box center [368, 82] width 227 height 11
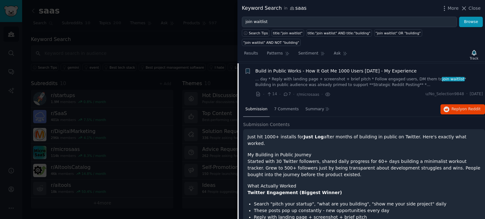
scroll to position [199, 0]
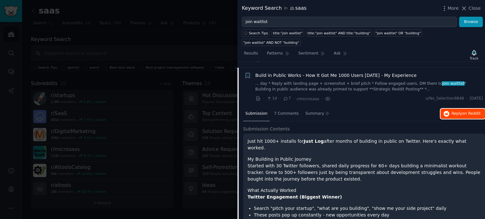
click at [463, 111] on span "on Reddit" at bounding box center [471, 113] width 18 height 4
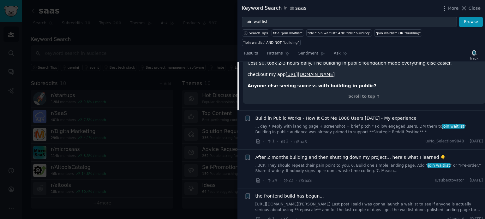
scroll to position [514, 0]
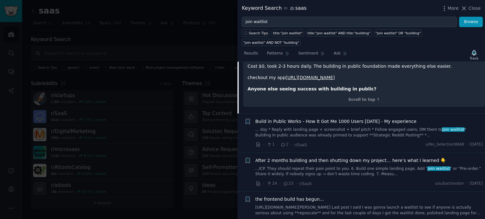
click at [292, 127] on link "... day * Reply with landing page + screenshot + brief pitch * Follow engaged u…" at bounding box center [368, 132] width 227 height 11
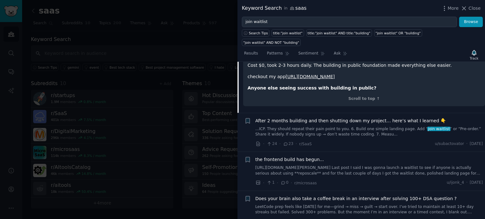
scroll to position [555, 0]
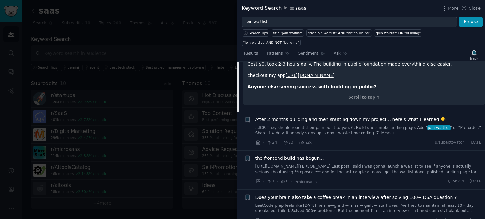
click at [335, 125] on link "...ICP. They should repeat their pain point to you. 6. Build one simple landing…" at bounding box center [368, 130] width 227 height 11
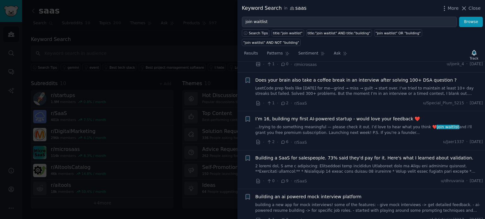
scroll to position [626, 0]
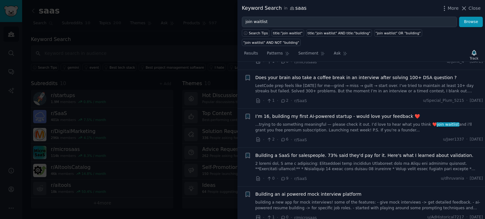
click at [314, 152] on div "Building a SaaS for salespeople. 73% said they'd pay for it. Here's what I lear…" at bounding box center [368, 167] width 227 height 30
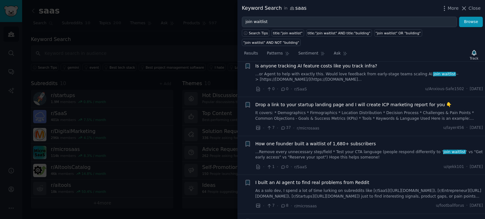
scroll to position [808, 0]
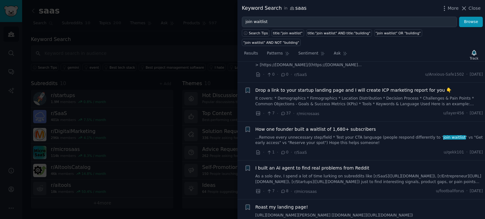
click at [350, 135] on link "...Remove every unnecessary step/field * Test your CTA language (people respond…" at bounding box center [368, 140] width 227 height 11
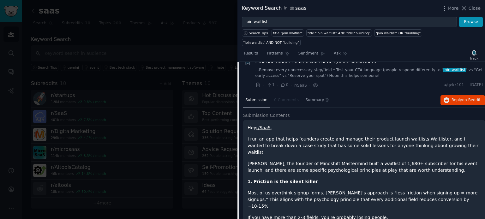
scroll to position [556, 0]
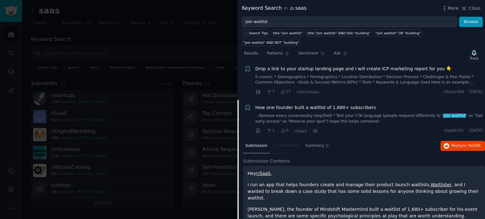
click at [309, 113] on link "...Remove every unnecessary step/field * Test your CTA language (people respond…" at bounding box center [368, 118] width 227 height 11
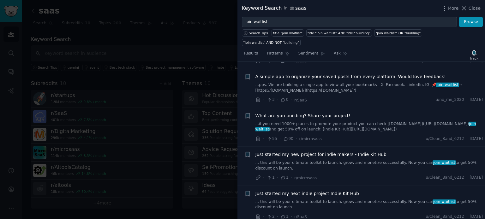
scroll to position [745, 0]
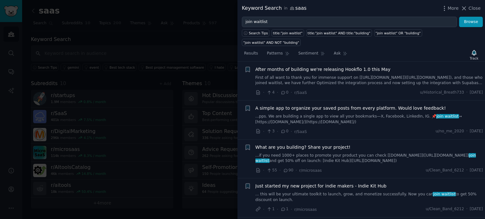
click at [345, 153] on link "...if you need 1000+ places to promote your product you can check [[DOMAIN_NAME…" at bounding box center [368, 158] width 227 height 11
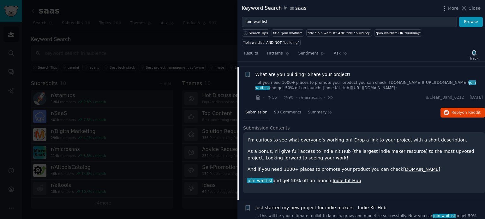
scroll to position [821, 0]
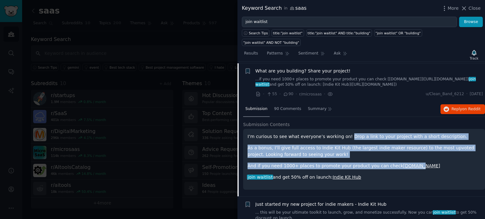
drag, startPoint x: 342, startPoint y: 125, endPoint x: 443, endPoint y: 149, distance: 103.2
click at [443, 149] on div "I’m curious to see what everyone’s working on! Drop a link to your project with…" at bounding box center [363, 156] width 233 height 47
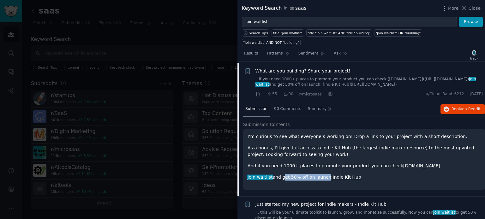
drag, startPoint x: 279, startPoint y: 165, endPoint x: 319, endPoint y: 166, distance: 39.8
click at [319, 174] on p "join waitlist and get 50% off on launch: Indie Kit Hub" at bounding box center [363, 177] width 233 height 7
click at [252, 145] on p "As a bonus, I’ll give full access to Indie Kit Hub (the largest indie maker res…" at bounding box center [363, 151] width 233 height 13
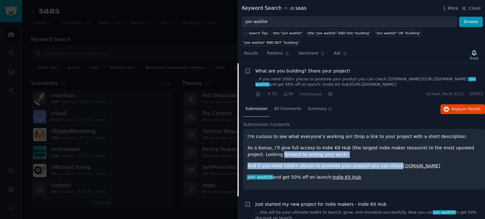
drag, startPoint x: 246, startPoint y: 144, endPoint x: 383, endPoint y: 148, distance: 137.0
click at [383, 148] on div "I’m curious to see what everyone’s working on! Drop a link to your project with…" at bounding box center [364, 159] width 242 height 61
click at [260, 163] on p "And if you need 1000+ places to promote your product you can check [DOMAIN_NAME]" at bounding box center [363, 166] width 233 height 7
click at [279, 163] on p "And if you need 1000+ places to promote your product you can check [DOMAIN_NAME]" at bounding box center [363, 166] width 233 height 7
click at [303, 163] on p "And if you need 1000+ places to promote your product you can check [DOMAIN_NAME]" at bounding box center [363, 166] width 233 height 7
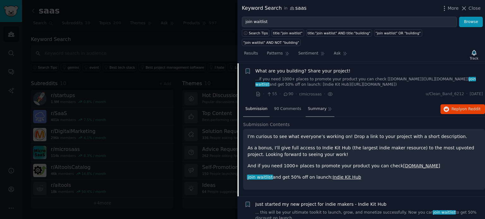
scroll to position [790, 0]
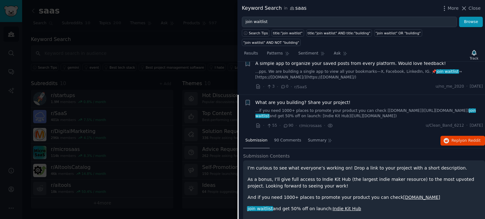
click at [287, 99] on span "What are you building? Share your project!" at bounding box center [302, 102] width 95 height 7
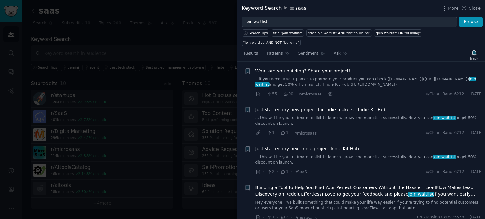
scroll to position [790, 0]
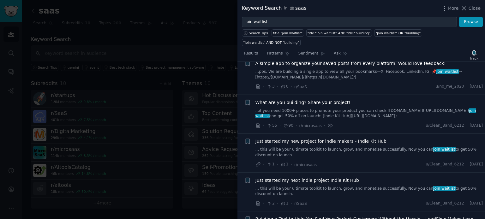
click at [334, 108] on link "...if you need 1000+ places to promote your product you can check [[DOMAIN_NAME…" at bounding box center [368, 113] width 227 height 11
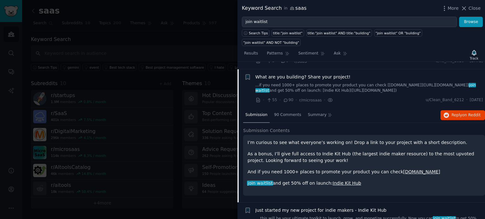
scroll to position [821, 0]
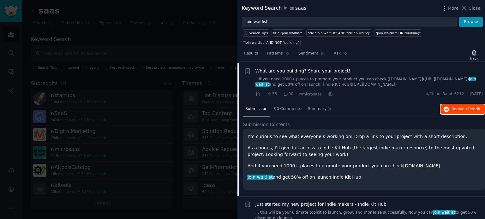
click at [445, 107] on icon "button" at bounding box center [446, 110] width 6 height 6
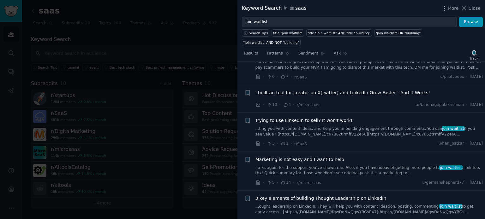
scroll to position [1358, 0]
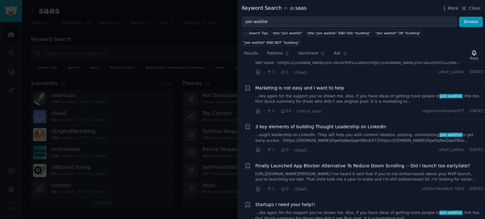
click at [323, 94] on link "...nks again for the support you’ve shown me. Also, if you have ideas of gettin…" at bounding box center [368, 99] width 227 height 11
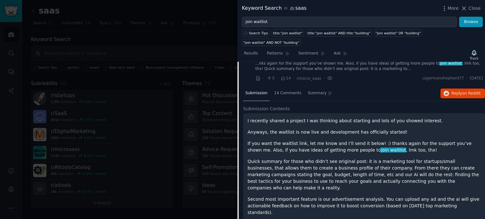
scroll to position [1311, 0]
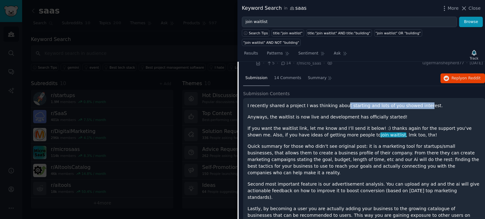
drag, startPoint x: 381, startPoint y: 97, endPoint x: 411, endPoint y: 96, distance: 30.6
click at [411, 103] on p "I recently shared a project I was thinking about starting and lots of you showe…" at bounding box center [363, 106] width 233 height 7
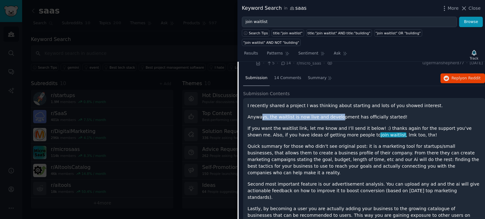
drag, startPoint x: 261, startPoint y: 105, endPoint x: 332, endPoint y: 104, distance: 70.7
click at [332, 114] on p "Anyways, the waitlist is now live and development has officially started!" at bounding box center [363, 117] width 233 height 7
click at [334, 114] on p "Anyways, the waitlist is now live and development has officially started!" at bounding box center [363, 117] width 233 height 7
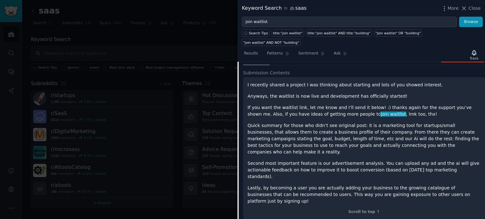
scroll to position [1342, 0]
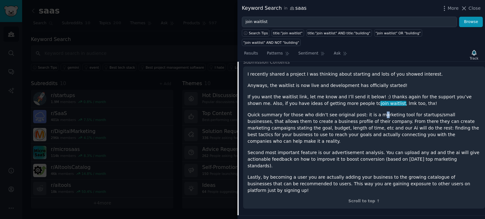
drag, startPoint x: 370, startPoint y: 96, endPoint x: 374, endPoint y: 96, distance: 3.5
click at [373, 96] on div "I recently shared a project I was thinking about starting and lots of you showe…" at bounding box center [363, 132] width 233 height 123
click at [389, 94] on p "If you want the waitlist link, let me know and I’ll send it below! :) thanks ag…" at bounding box center [363, 100] width 233 height 13
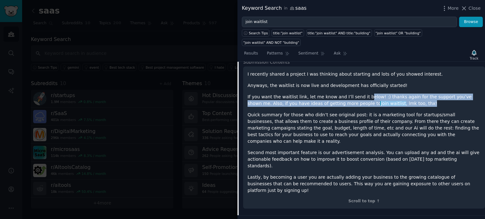
drag, startPoint x: 357, startPoint y: 84, endPoint x: 438, endPoint y: 90, distance: 81.3
click at [438, 94] on p "If you want the waitlist link, let me know and I’ll send it below! :) thanks ag…" at bounding box center [363, 100] width 233 height 13
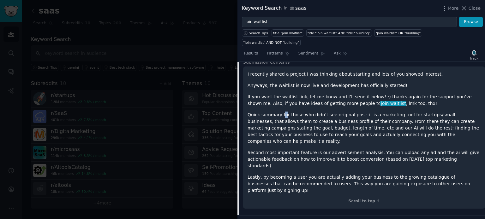
drag, startPoint x: 280, startPoint y: 98, endPoint x: 286, endPoint y: 98, distance: 5.7
click at [285, 99] on div "I recently shared a project I was thinking about starting and lots of you showe…" at bounding box center [363, 132] width 233 height 123
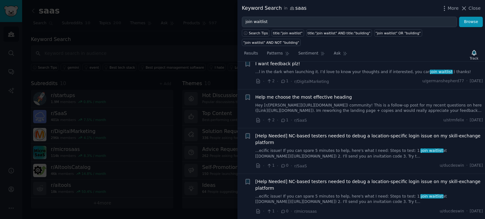
scroll to position [1721, 0]
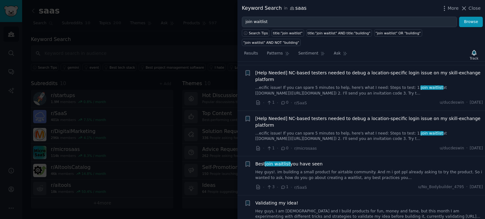
click at [260, 170] on link "Hey guys!. im building a small product for airtable community. And rn i got ppl…" at bounding box center [368, 175] width 227 height 11
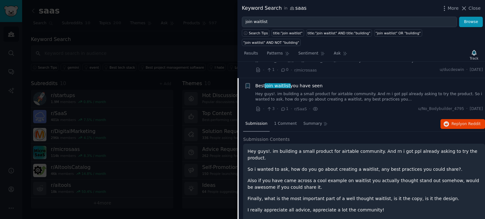
scroll to position [1624, 0]
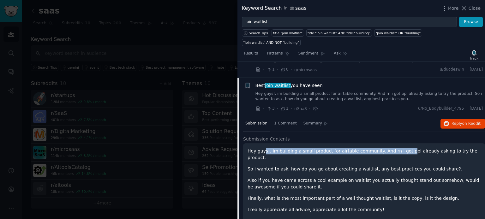
drag, startPoint x: 279, startPoint y: 126, endPoint x: 398, endPoint y: 124, distance: 119.3
click at [398, 148] on p "Hey guys!. im building a small product for airtable community. And rn i got ppl…" at bounding box center [363, 154] width 233 height 13
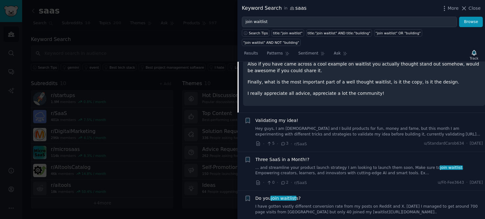
scroll to position [1750, 0]
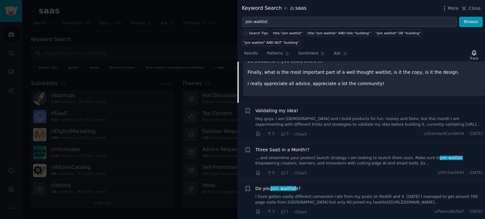
click at [311, 116] on link "Hey guys, I am [DEMOGRAPHIC_DATA] and I build products for fun, money and fame,…" at bounding box center [368, 121] width 227 height 11
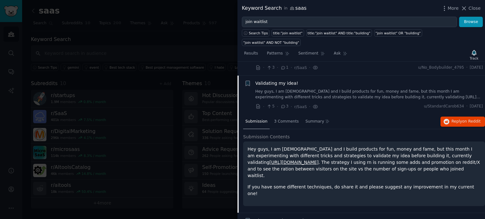
scroll to position [1663, 0]
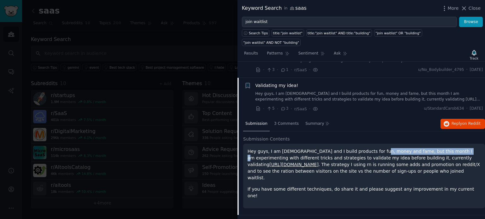
drag, startPoint x: 387, startPoint y: 127, endPoint x: 440, endPoint y: 127, distance: 53.6
click at [440, 148] on p "Hey guys, I am [DEMOGRAPHIC_DATA] and I build products for fun, money and fame,…" at bounding box center [363, 164] width 233 height 33
drag, startPoint x: 395, startPoint y: 122, endPoint x: 473, endPoint y: 127, distance: 78.7
click at [473, 148] on p "Hey guys, I am [DEMOGRAPHIC_DATA] and I build products for fun, money and fame,…" at bounding box center [363, 164] width 233 height 33
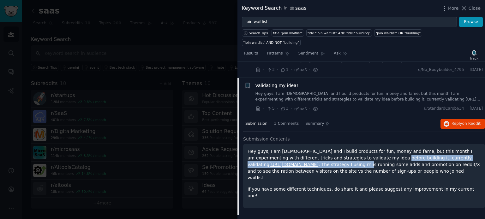
drag, startPoint x: 310, startPoint y: 135, endPoint x: 356, endPoint y: 131, distance: 46.2
click at [356, 148] on p "Hey guys, I am [DEMOGRAPHIC_DATA] and I build products for fun, money and fame,…" at bounding box center [363, 164] width 233 height 33
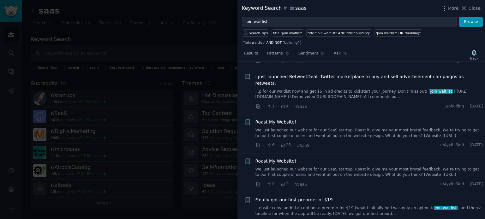
scroll to position [2073, 0]
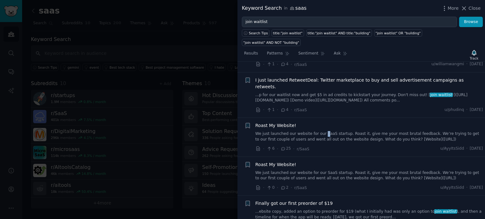
click at [320, 122] on div "Roast My Website! We just launched our website for our SaaS startup. Roast it, …" at bounding box center [368, 132] width 227 height 20
click at [285, 122] on span "Roast My Website!" at bounding box center [275, 125] width 41 height 7
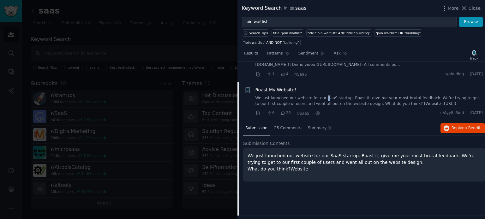
scroll to position [2013, 0]
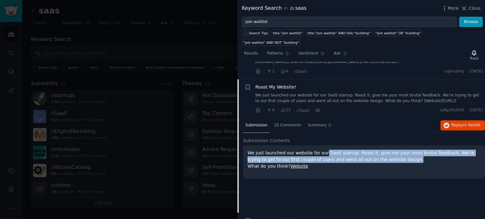
drag, startPoint x: 318, startPoint y: 128, endPoint x: 407, endPoint y: 131, distance: 89.0
click at [407, 150] on p "We just launched our website for our SaaS startup. Roast it, give me your most …" at bounding box center [363, 160] width 233 height 20
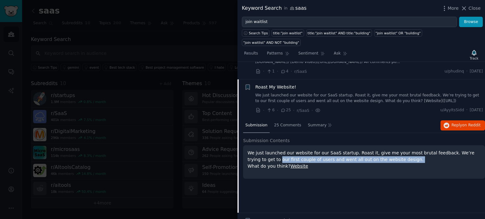
drag, startPoint x: 407, startPoint y: 131, endPoint x: 249, endPoint y: 123, distance: 158.6
click at [248, 150] on p "We just launched our website for our SaaS startup. Roast it, give me your most …" at bounding box center [363, 160] width 233 height 20
click at [455, 123] on span "Reply on Reddit" at bounding box center [465, 126] width 29 height 6
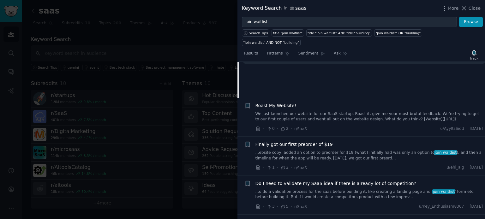
scroll to position [2139, 0]
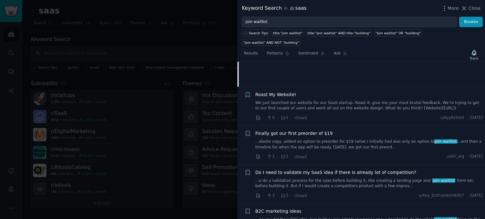
click at [375, 139] on link "...ebsite copy, added an option to preorder for $19 (what I initially had was o…" at bounding box center [368, 144] width 227 height 11
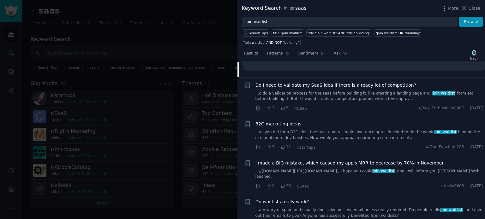
scroll to position [2280, 0]
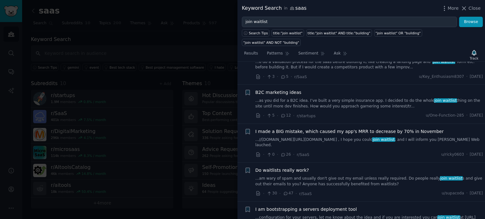
click at [341, 176] on link "...am wary of spam and usually don't give out my email unless really required. …" at bounding box center [368, 181] width 227 height 11
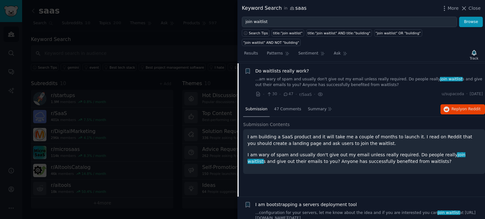
scroll to position [2278, 0]
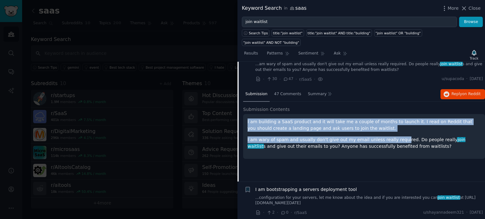
drag, startPoint x: 244, startPoint y: 91, endPoint x: 392, endPoint y: 104, distance: 148.8
click at [392, 114] on div "I am building a SaaS product and it will take me a couple of months to launch i…" at bounding box center [364, 136] width 242 height 45
click at [392, 119] on p "I am building a SaaS product and it will take me a couple of months to launch i…" at bounding box center [363, 125] width 233 height 13
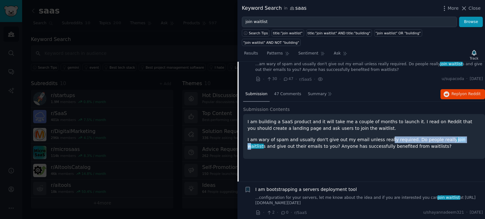
drag, startPoint x: 383, startPoint y: 112, endPoint x: 439, endPoint y: 114, distance: 56.2
click at [442, 137] on p "I am wary of spam and usually don't give out my email unless really required. D…" at bounding box center [363, 143] width 233 height 13
click at [319, 123] on div "I am building a SaaS product and it will take me a couple of months to launch i…" at bounding box center [364, 136] width 242 height 45
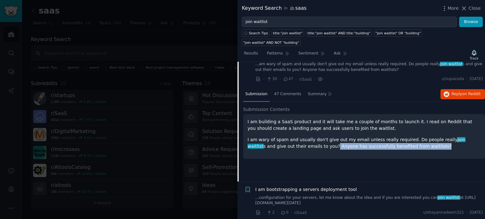
drag, startPoint x: 297, startPoint y: 117, endPoint x: 420, endPoint y: 126, distance: 123.7
click at [420, 127] on div "I am building a SaaS product and it will take me a couple of months to launch i…" at bounding box center [364, 136] width 242 height 45
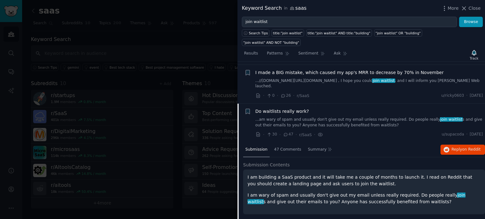
scroll to position [2215, 0]
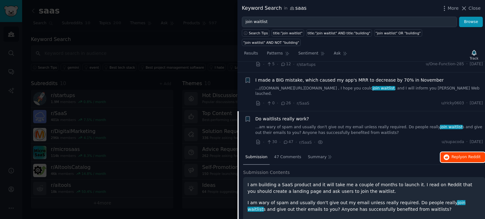
click at [450, 152] on button "Reply on Reddit" at bounding box center [462, 157] width 44 height 10
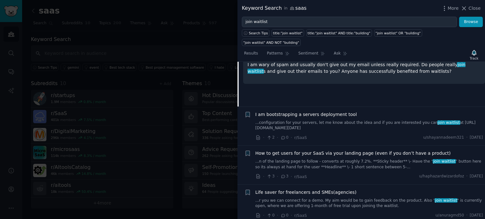
scroll to position [2372, 0]
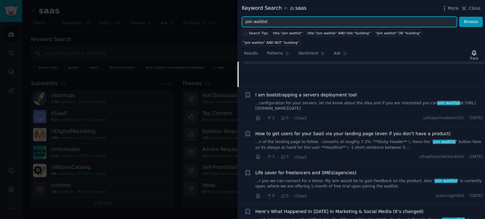
click at [254, 21] on input "join waitlist" at bounding box center [349, 22] width 215 height 11
type input "join"
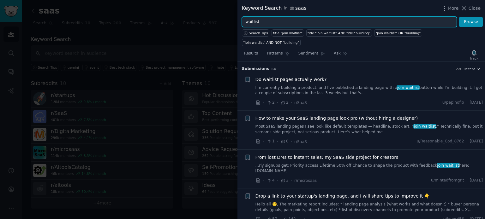
click at [459, 17] on button "Browse" at bounding box center [471, 22] width 24 height 11
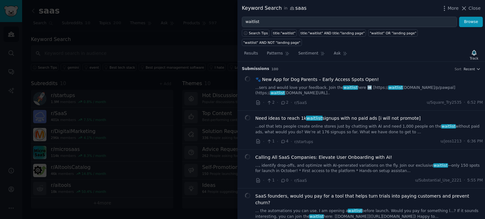
click at [304, 32] on div "title:"waitlist" AND title:"landing page"" at bounding box center [332, 33] width 64 height 4
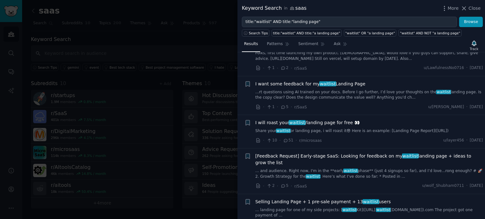
scroll to position [138, 0]
click at [302, 129] on link "Share your waitlist or landing page, i will roast it😎 Here is an example: [Land…" at bounding box center [368, 131] width 227 height 6
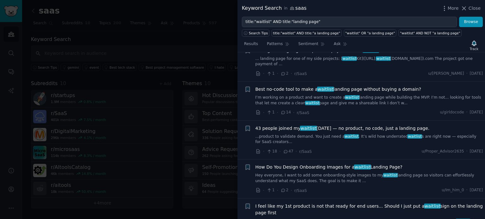
scroll to position [384, 0]
click at [326, 134] on link "...product to validate demand. You just need a waitlist . It’s wild how underra…" at bounding box center [368, 139] width 227 height 11
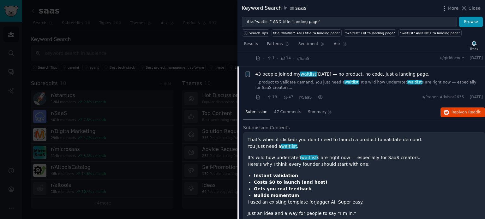
scroll to position [359, 0]
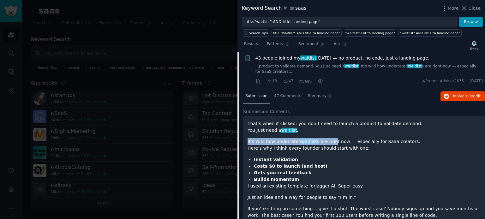
drag, startPoint x: 245, startPoint y: 128, endPoint x: 337, endPoint y: 127, distance: 92.1
click at [330, 125] on div "That’s when it clicked: you don’t need to launch a product to validate demand. …" at bounding box center [364, 172] width 242 height 112
click at [338, 138] on p "It’s wild how underrated waitlist s are right now — especially for SaaS creator…" at bounding box center [363, 144] width 233 height 13
drag, startPoint x: 247, startPoint y: 132, endPoint x: 312, endPoint y: 128, distance: 64.8
click at [303, 126] on div "That’s when it clicked: you don’t need to launch a product to validate demand. …" at bounding box center [364, 172] width 242 height 112
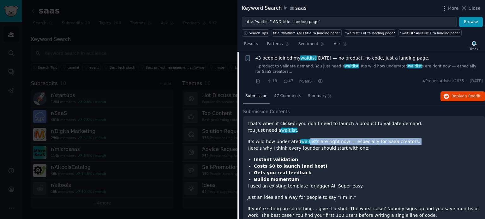
click at [312, 138] on p "It’s wild how underrated waitlist s are right now — especially for SaaS creator…" at bounding box center [363, 144] width 233 height 13
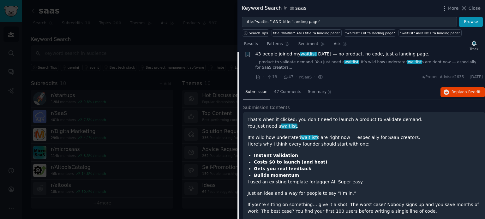
scroll to position [364, 0]
click at [254, 159] on strong "Costs $0 to launch (and host)" at bounding box center [291, 161] width 74 height 5
drag, startPoint x: 256, startPoint y: 152, endPoint x: 257, endPoint y: 159, distance: 6.7
click at [257, 154] on ul "Instant validation Costs $0 to launch (and host) Gets you real feedback Builds …" at bounding box center [363, 165] width 233 height 27
click at [254, 179] on p "I used an existing template for Jagger AI . Super easy." at bounding box center [363, 182] width 233 height 7
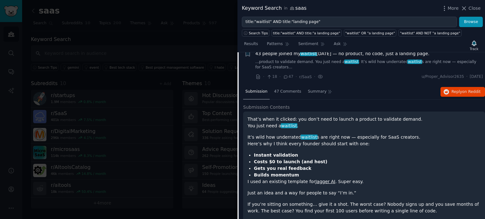
click at [264, 179] on p "I used an existing template for Jagger AI . Super easy." at bounding box center [363, 182] width 233 height 7
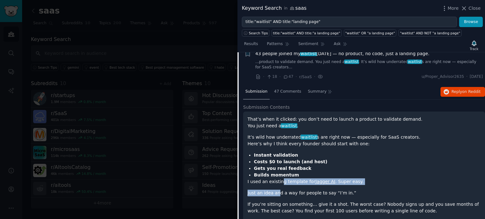
drag, startPoint x: 278, startPoint y: 172, endPoint x: 267, endPoint y: 174, distance: 11.6
click at [275, 173] on div "That’s when it clicked: you don’t need to launch a product to validate demand. …" at bounding box center [363, 165] width 233 height 98
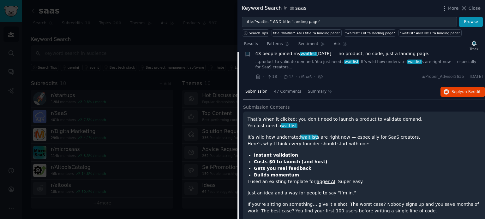
drag, startPoint x: 239, startPoint y: 166, endPoint x: 245, endPoint y: 162, distance: 7.4
click at [239, 165] on div "Submission 47 Comments Summary Reply on Reddit Submission Contents That’s when …" at bounding box center [360, 158] width 247 height 146
drag, startPoint x: 256, startPoint y: 161, endPoint x: 294, endPoint y: 160, distance: 38.8
click at [294, 172] on li "Builds momentum" at bounding box center [367, 175] width 227 height 7
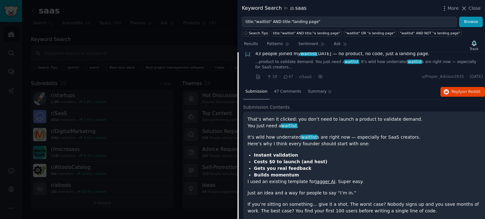
scroll to position [404, 0]
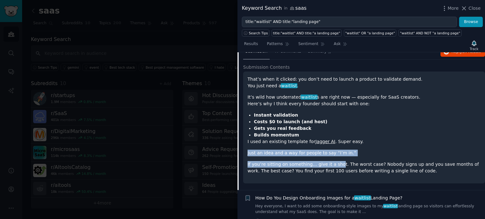
drag, startPoint x: 248, startPoint y: 138, endPoint x: 334, endPoint y: 143, distance: 86.9
click at [334, 143] on div "That’s when it clicked: you don’t need to launch a product to validate demand. …" at bounding box center [363, 125] width 233 height 98
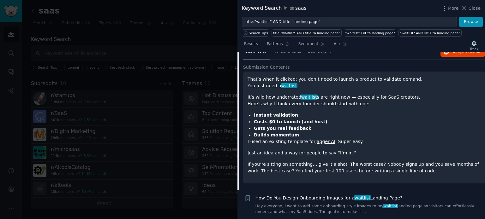
click at [336, 143] on div "That’s when it clicked: you don’t need to launch a product to validate demand. …" at bounding box center [363, 125] width 233 height 98
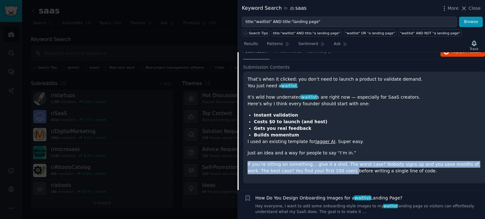
drag, startPoint x: 246, startPoint y: 147, endPoint x: 357, endPoint y: 168, distance: 112.8
click at [327, 159] on div "That’s when it clicked: you don’t need to launch a product to validate demand. …" at bounding box center [364, 128] width 242 height 112
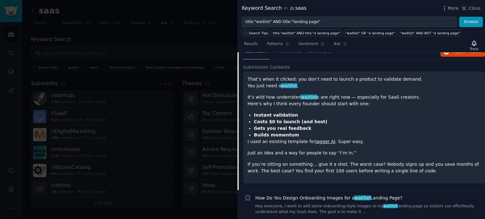
click at [367, 172] on div "Submission Contents That’s when it clicked: you don’t need to launch a product …" at bounding box center [364, 127] width 242 height 127
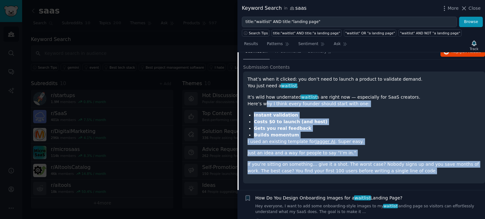
drag, startPoint x: 404, startPoint y: 164, endPoint x: 261, endPoint y: 87, distance: 162.8
click at [261, 87] on div "That’s when it clicked: you don’t need to launch a product to validate demand. …" at bounding box center [364, 128] width 242 height 112
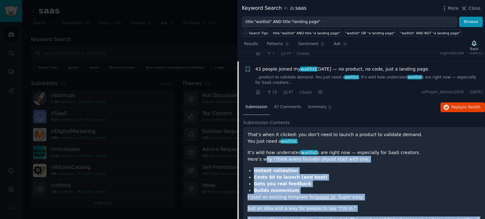
scroll to position [348, 0]
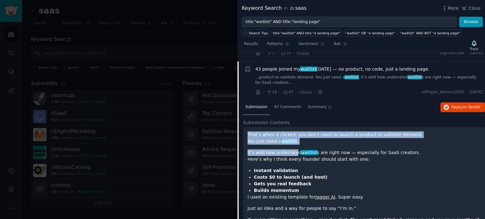
drag, startPoint x: 248, startPoint y: 121, endPoint x: 312, endPoint y: 148, distance: 69.8
click at [298, 141] on div "That’s when it clicked: you don’t need to launch a product to validate demand. …" at bounding box center [363, 181] width 233 height 98
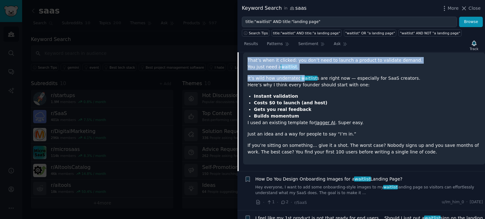
scroll to position [424, 0]
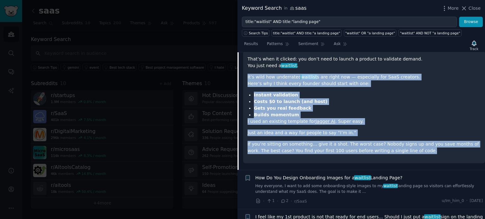
drag, startPoint x: 396, startPoint y: 139, endPoint x: 245, endPoint y: 66, distance: 168.3
click at [245, 66] on div "That’s when it clicked: you don’t need to launch a product to validate demand. …" at bounding box center [364, 107] width 242 height 112
click at [296, 92] on li "Instant validation" at bounding box center [367, 95] width 227 height 7
click at [395, 141] on p "If you’re sitting on something… give it a shot. The worst case? Nobody signs up…" at bounding box center [363, 147] width 233 height 13
drag, startPoint x: 387, startPoint y: 138, endPoint x: 249, endPoint y: 64, distance: 157.1
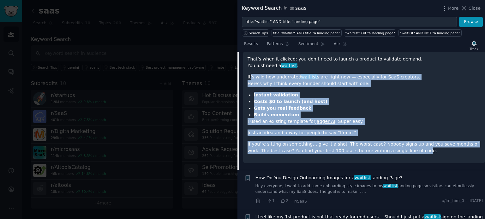
click at [249, 64] on div "That’s when it clicked: you don’t need to launch a product to validate demand. …" at bounding box center [363, 105] width 233 height 98
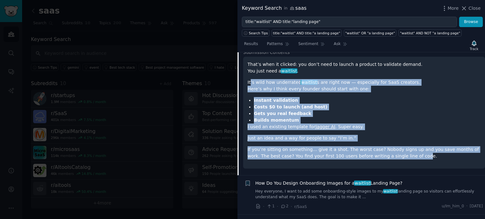
click at [247, 79] on p "It’s wild how underrated waitlist s are right now — especially for SaaS creator…" at bounding box center [363, 85] width 233 height 13
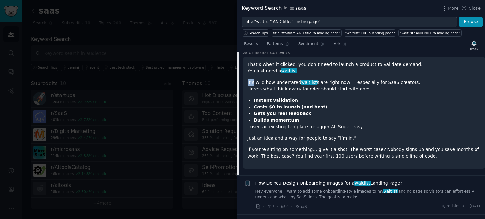
click at [247, 79] on p "It’s wild how underrated waitlist s are right now — especially for SaaS creator…" at bounding box center [363, 85] width 233 height 13
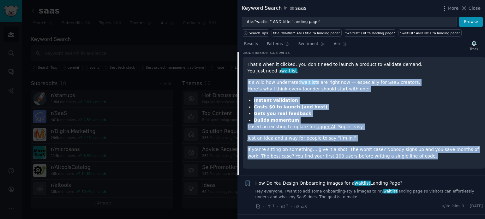
drag, startPoint x: 247, startPoint y: 66, endPoint x: 396, endPoint y: 135, distance: 163.6
click at [395, 135] on div "That’s when it clicked: you don’t need to launch a product to validate demand. …" at bounding box center [363, 110] width 233 height 98
click at [254, 79] on p "It’s wild how underrated waitlist s are right now — especially for SaaS creator…" at bounding box center [363, 85] width 233 height 13
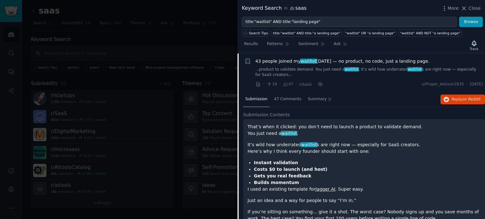
scroll to position [354, 0]
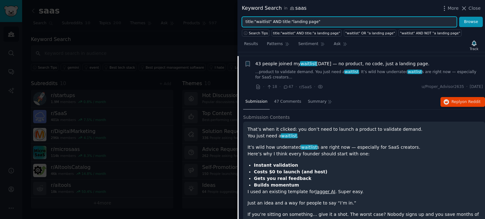
drag, startPoint x: 355, startPoint y: 21, endPoint x: 199, endPoint y: 24, distance: 155.6
click at [200, 24] on div "Keyword Search in saas More Close title:"waitlist" AND title:"landing page" Bro…" at bounding box center [242, 109] width 485 height 219
type input "res"
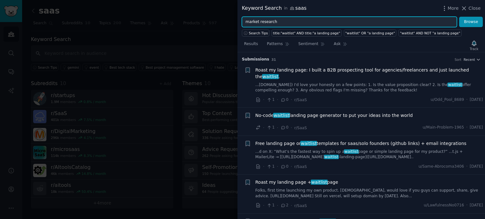
type input "market research"
click at [459, 17] on button "Browse" at bounding box center [471, 22] width 24 height 11
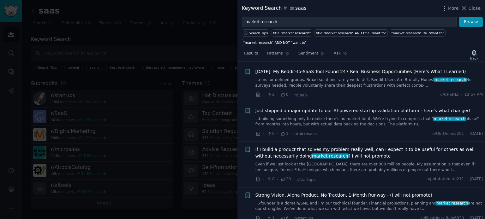
scroll to position [47, 0]
drag, startPoint x: 317, startPoint y: 171, endPoint x: 296, endPoint y: 164, distance: 22.8
click at [296, 164] on link "Even if we just look at the [GEOGRAPHIC_DATA], there are over 300 million peopl…" at bounding box center [368, 166] width 227 height 11
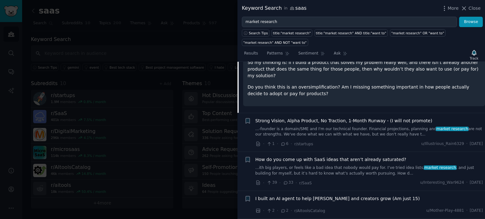
scroll to position [245, 0]
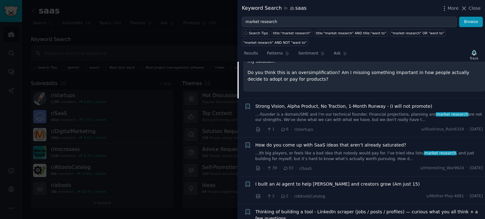
click at [346, 151] on link "...ith big players, or feels like a bad idea that nobody would pay for. I’ve tr…" at bounding box center [368, 156] width 227 height 11
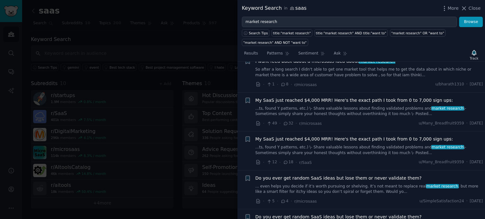
scroll to position [1693, 0]
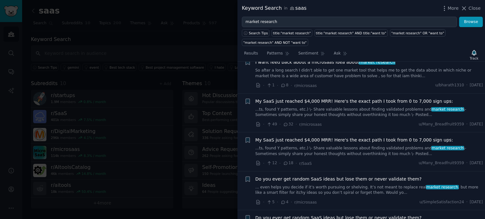
click at [363, 104] on div "My SaaS just reached $4,000 MRR! Here's the exact path I took from 0 to 7,000 s…" at bounding box center [368, 113] width 227 height 30
click at [276, 107] on link "...ts, found Y patterns, etc.) \- Share valuable lessons about finding validate…" at bounding box center [368, 112] width 227 height 11
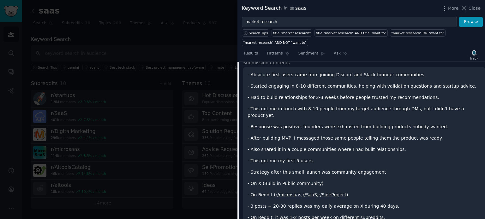
scroll to position [1691, 0]
click at [318, 192] on link "r/SideProject" at bounding box center [332, 194] width 28 height 5
